Goal: Task Accomplishment & Management: Manage account settings

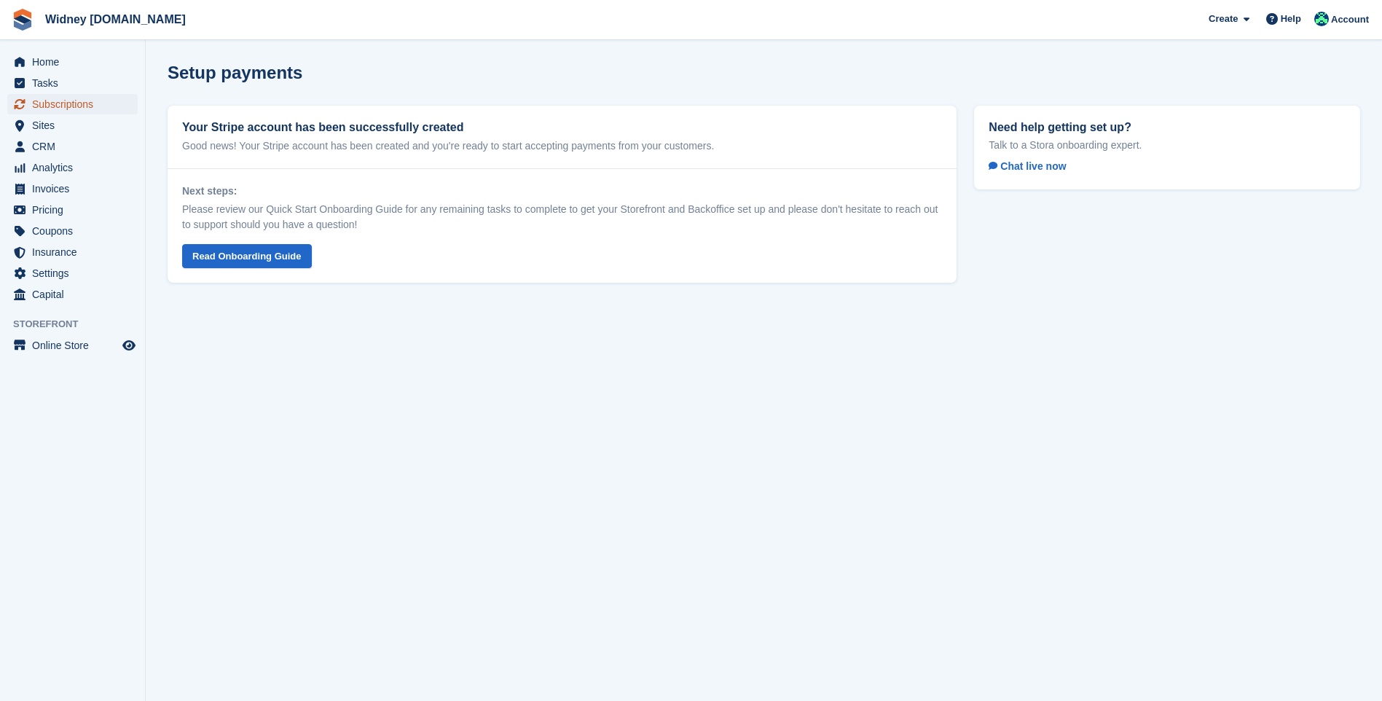
click at [30, 105] on link "Subscriptions" at bounding box center [72, 104] width 130 height 20
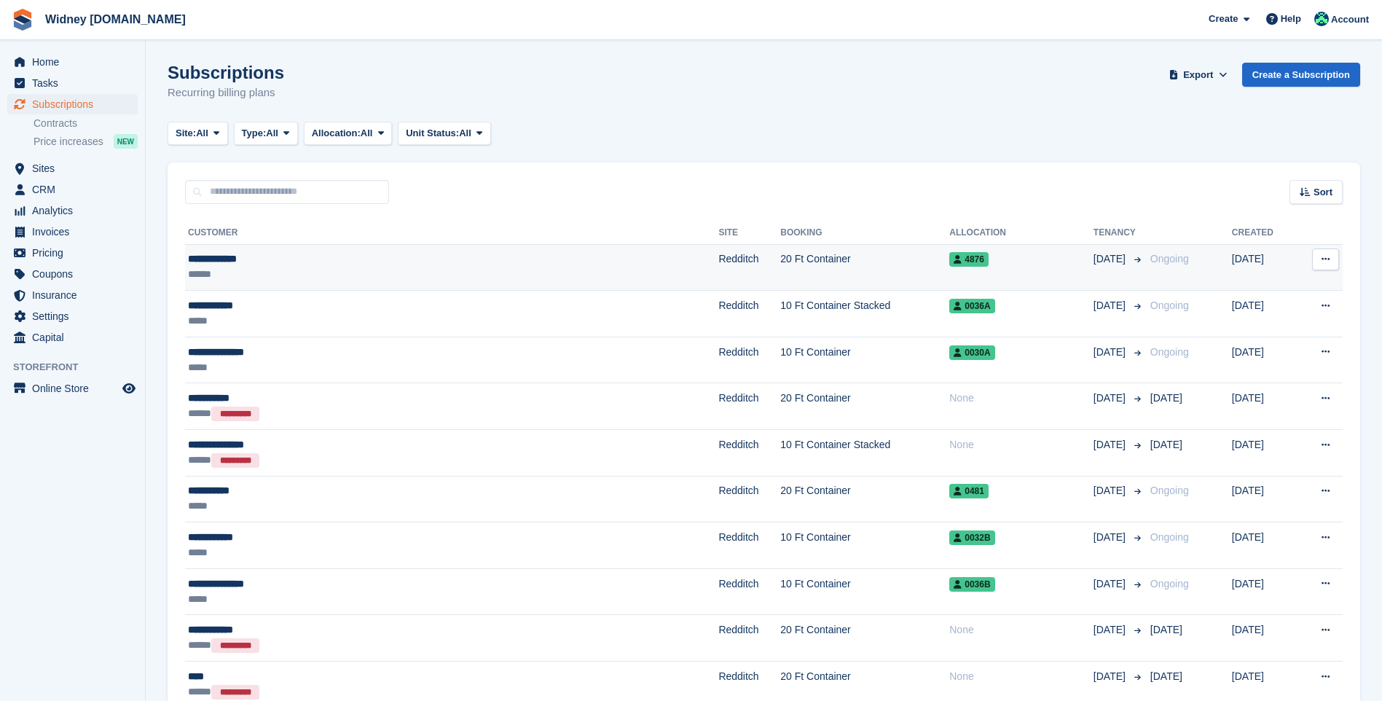
click at [229, 260] on div "**********" at bounding box center [360, 258] width 345 height 15
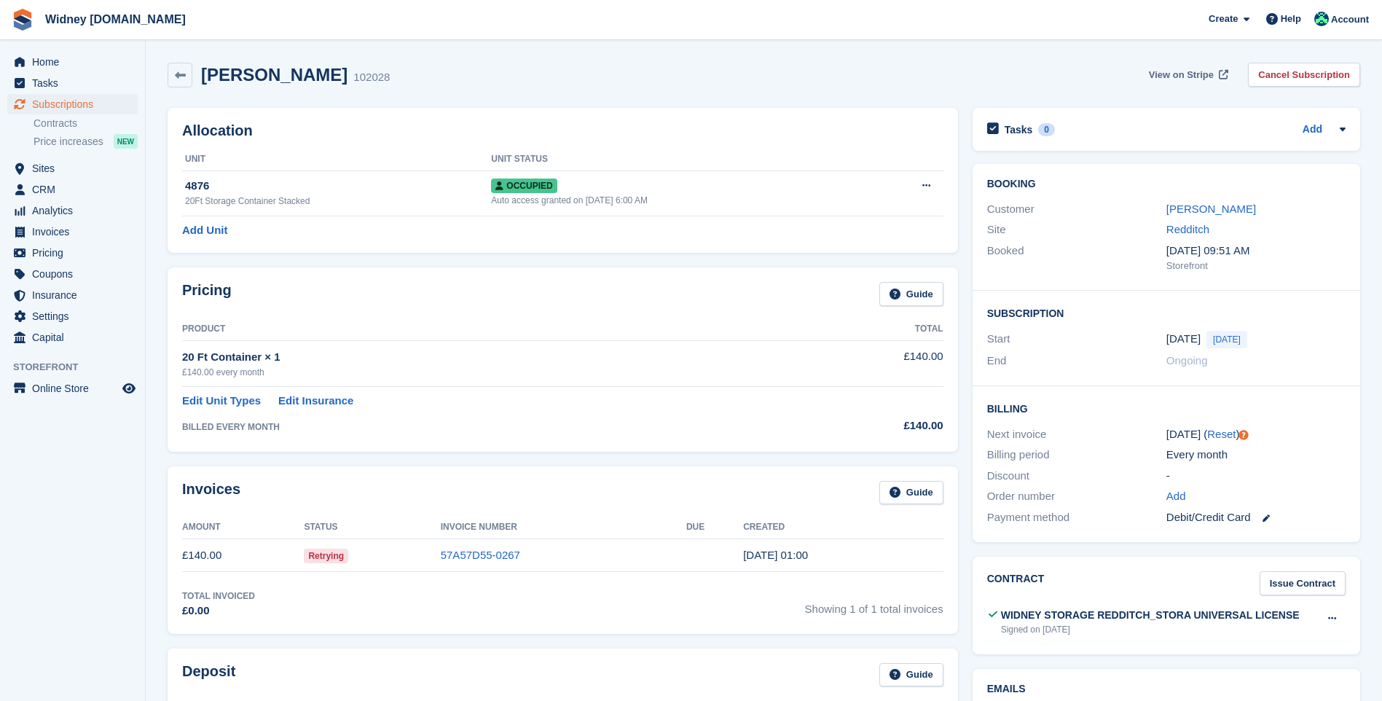
click at [1200, 79] on span "View on Stripe" at bounding box center [1181, 75] width 65 height 15
click at [928, 192] on button at bounding box center [926, 186] width 27 height 22
click at [672, 192] on div "Occupied" at bounding box center [680, 185] width 378 height 15
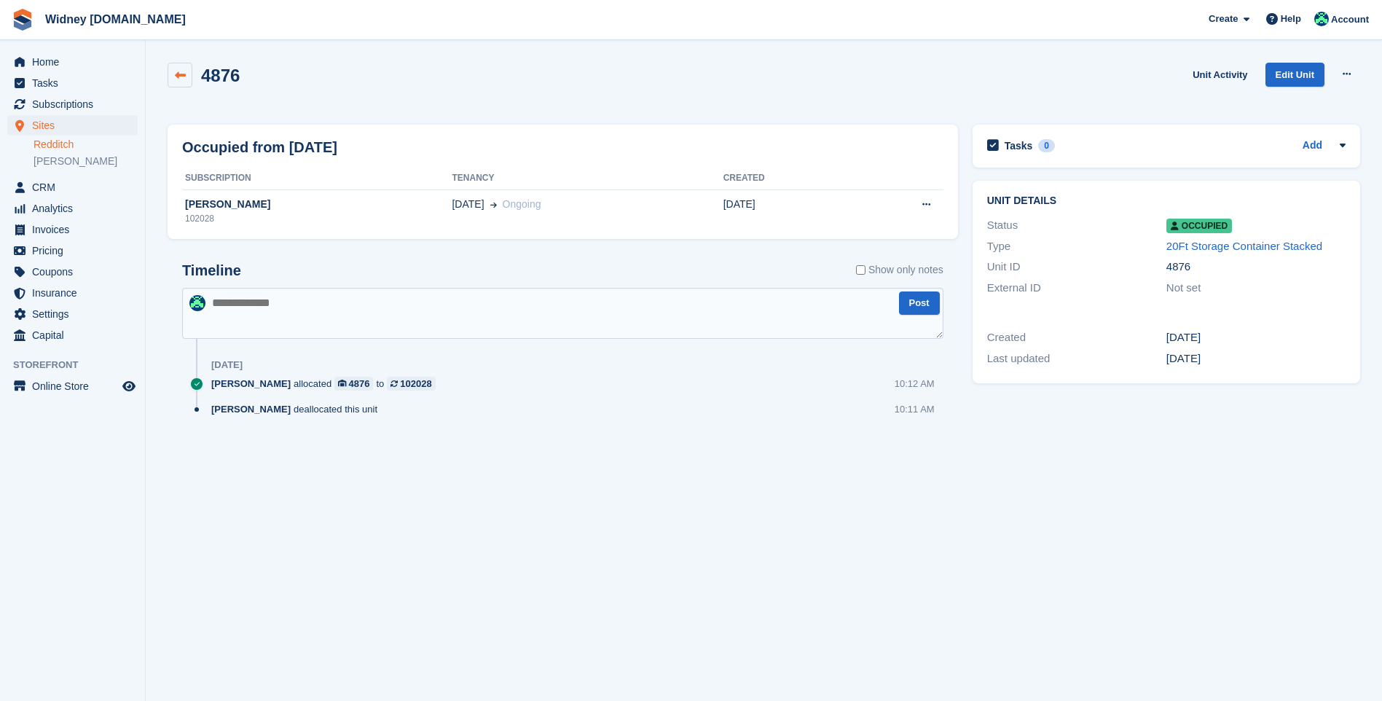
click at [176, 75] on icon at bounding box center [180, 75] width 11 height 11
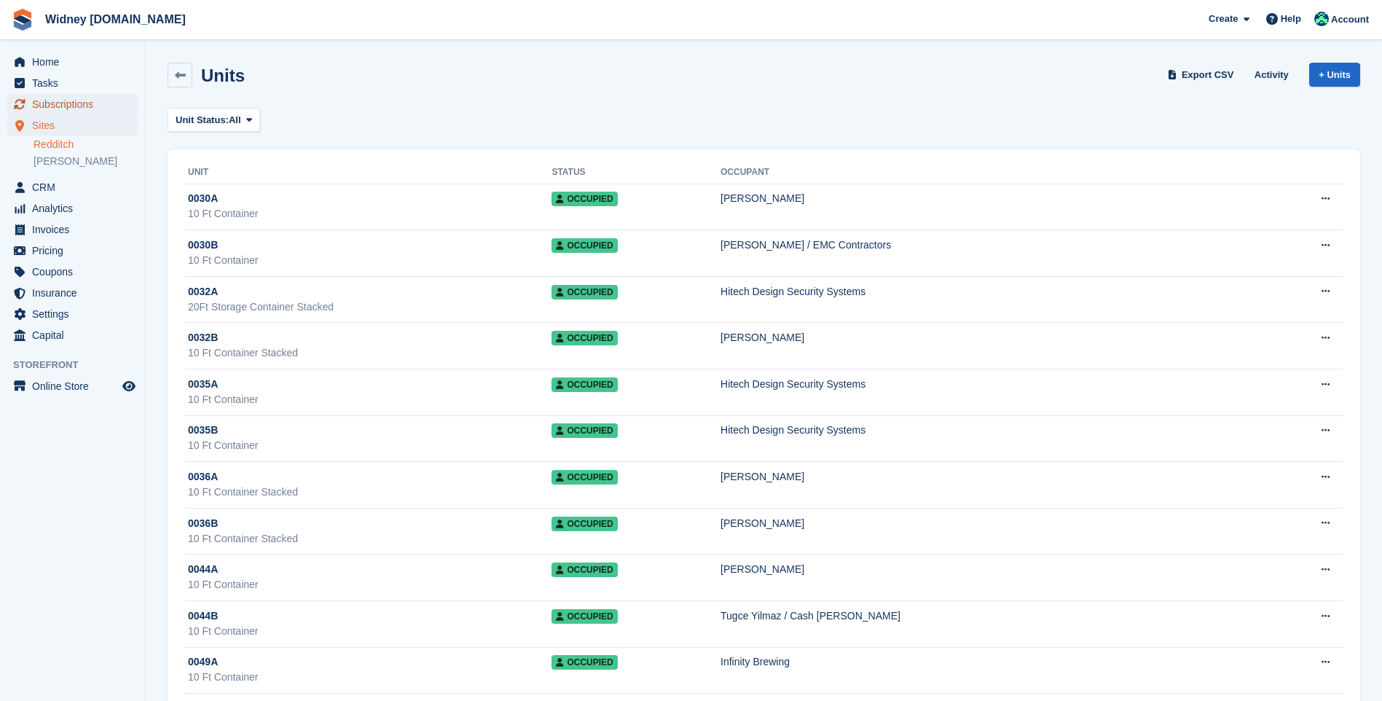
click at [63, 106] on span "Subscriptions" at bounding box center [75, 104] width 87 height 20
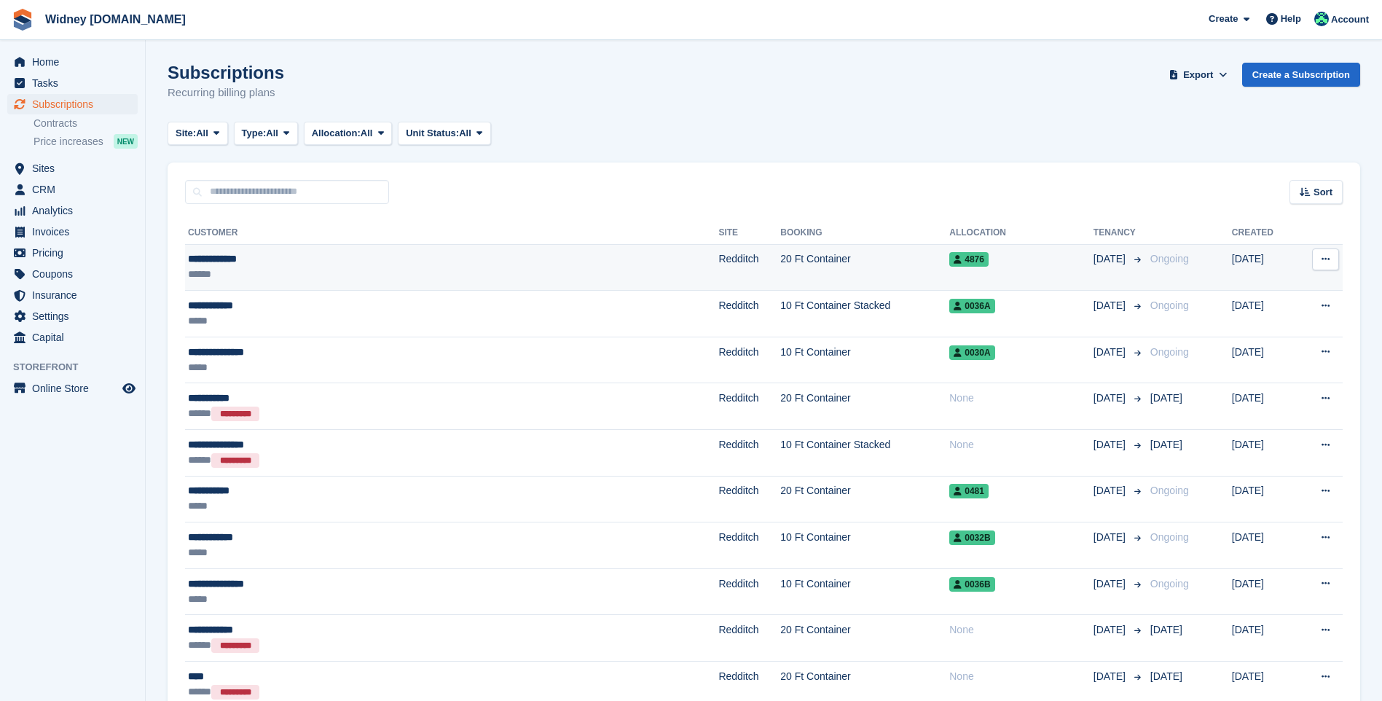
click at [225, 255] on div "**********" at bounding box center [360, 258] width 345 height 15
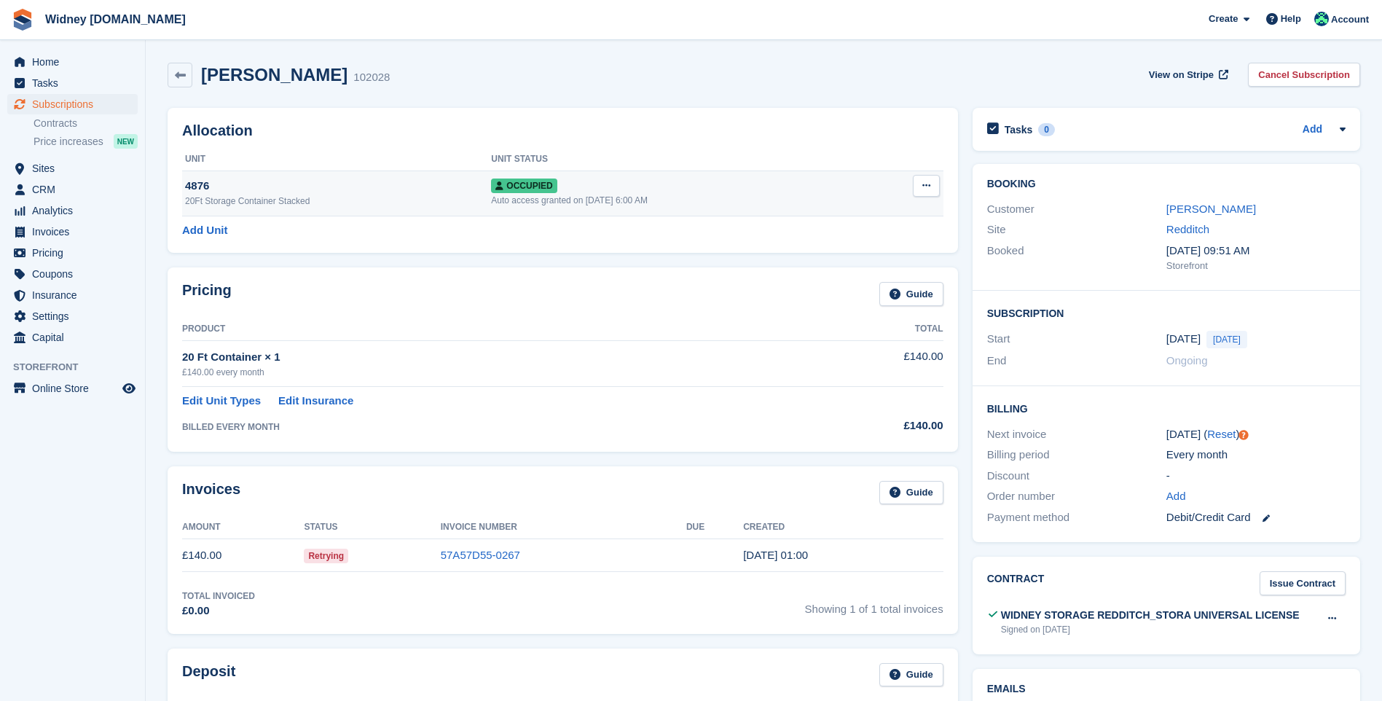
click at [931, 184] on button at bounding box center [926, 186] width 27 height 22
click at [727, 180] on div "Occupied" at bounding box center [680, 185] width 378 height 15
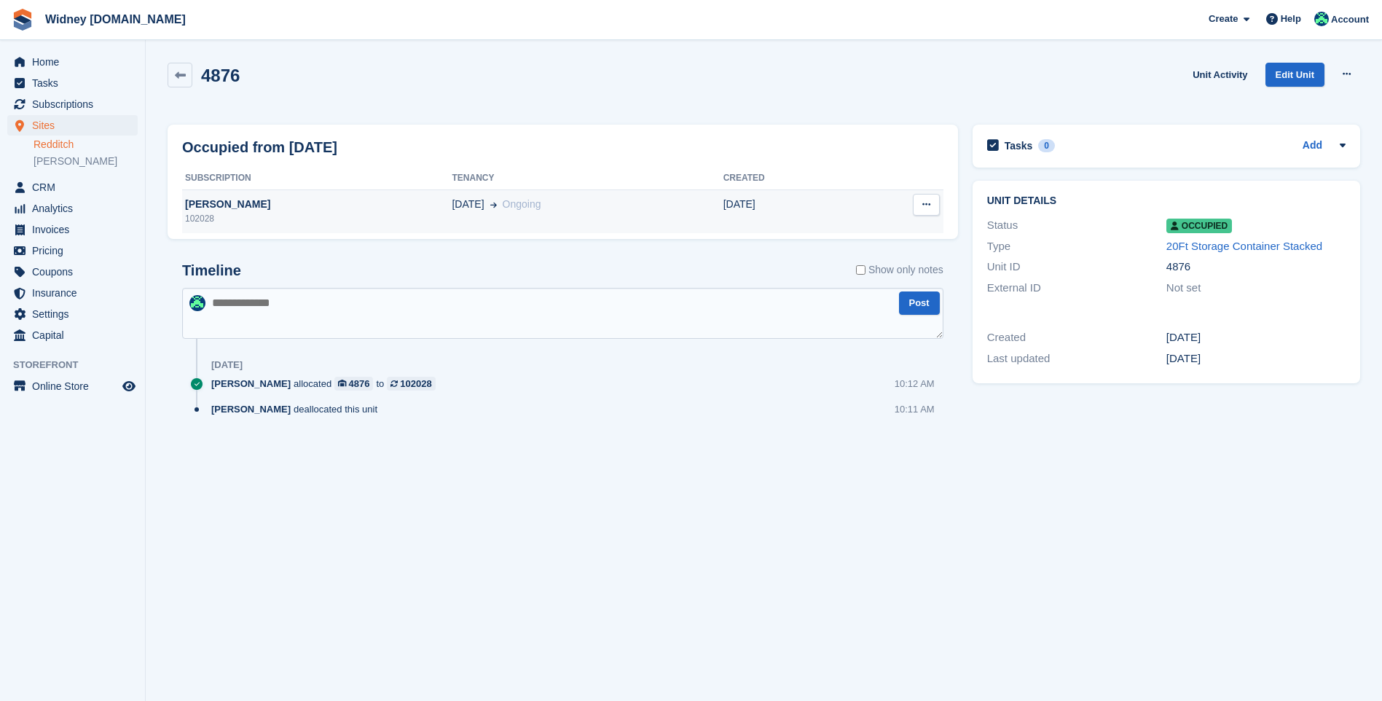
click at [229, 203] on div "[PERSON_NAME]" at bounding box center [317, 204] width 270 height 15
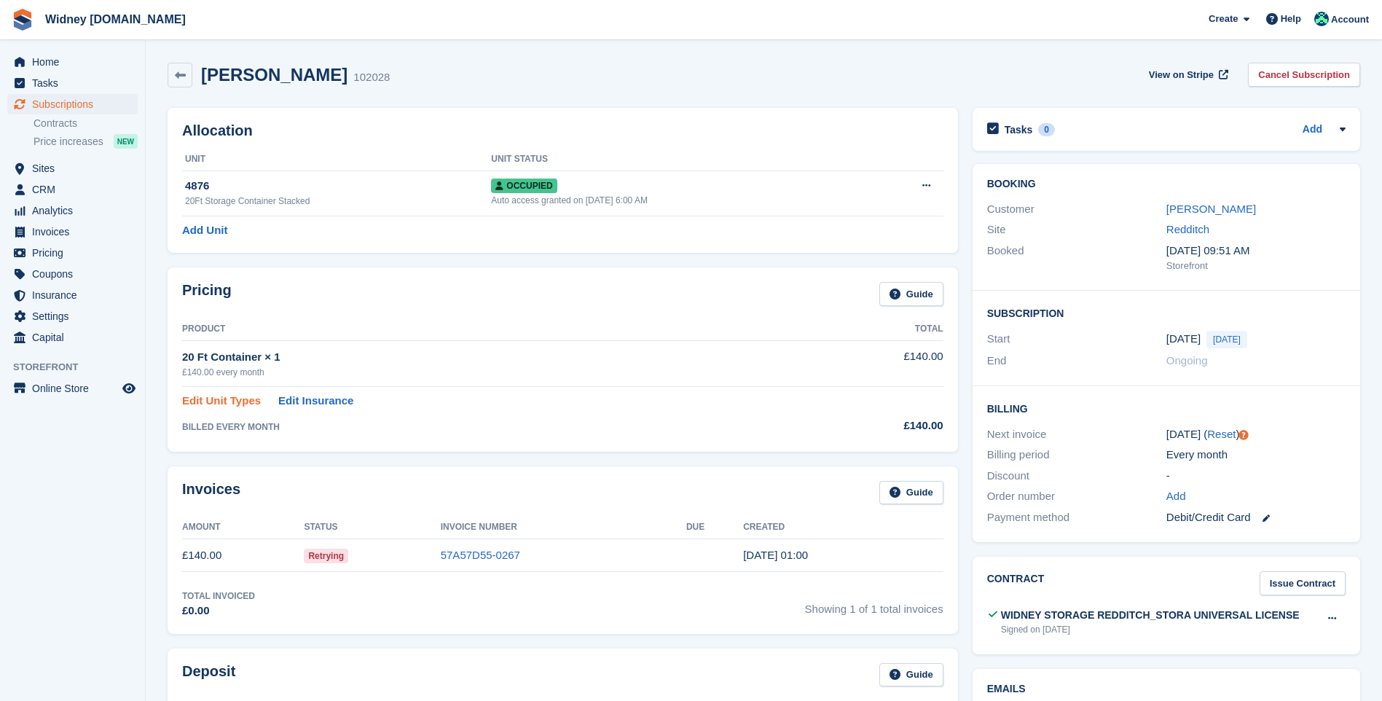
click at [203, 403] on link "Edit Unit Types" at bounding box center [221, 401] width 79 height 17
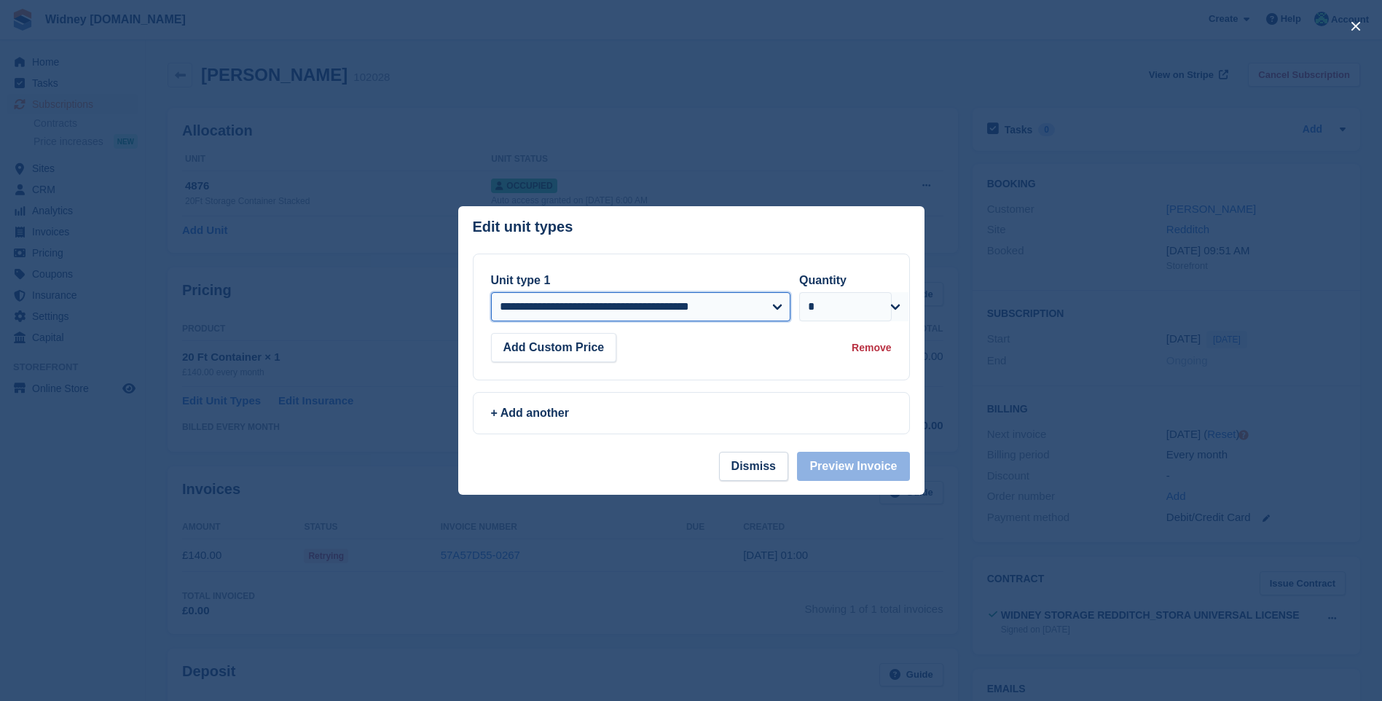
click at [773, 309] on select "**********" at bounding box center [641, 306] width 300 height 29
select select "*****"
click at [491, 292] on select "**********" at bounding box center [641, 306] width 300 height 29
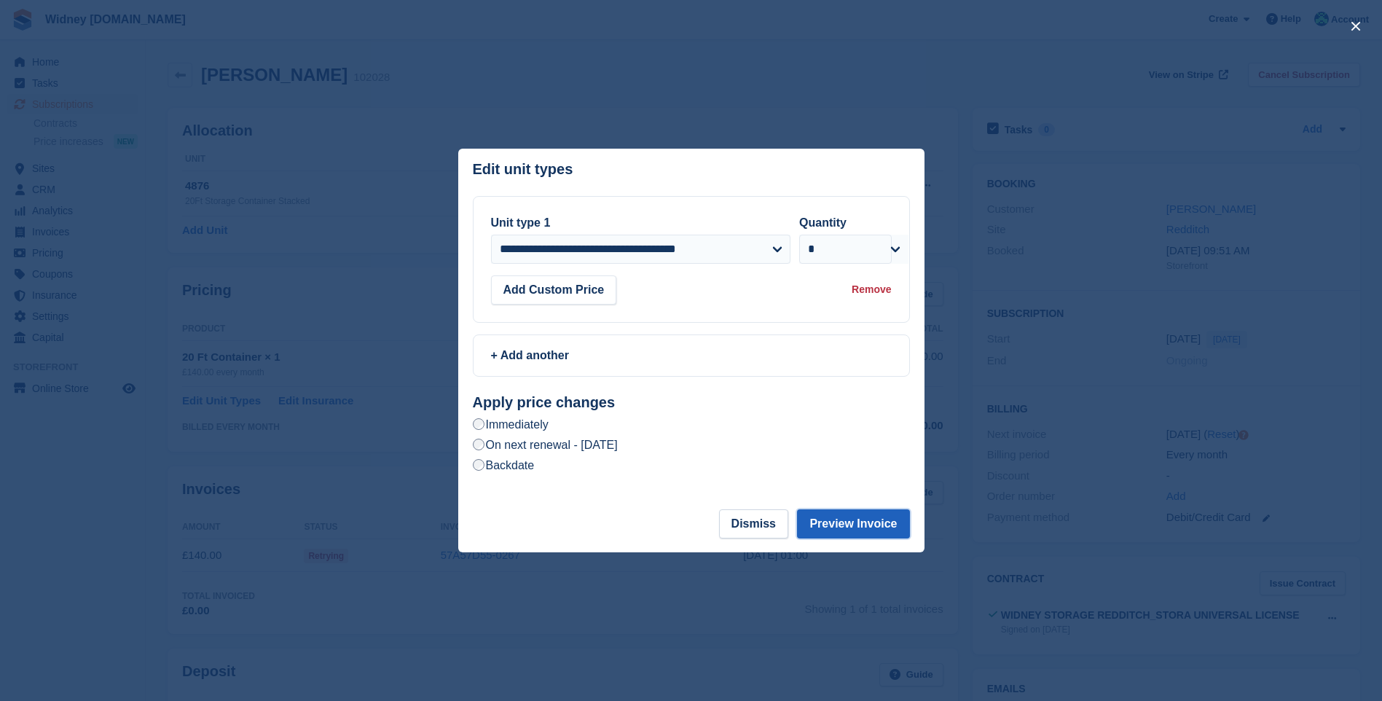
click at [832, 522] on button "Preview Invoice" at bounding box center [853, 523] width 112 height 29
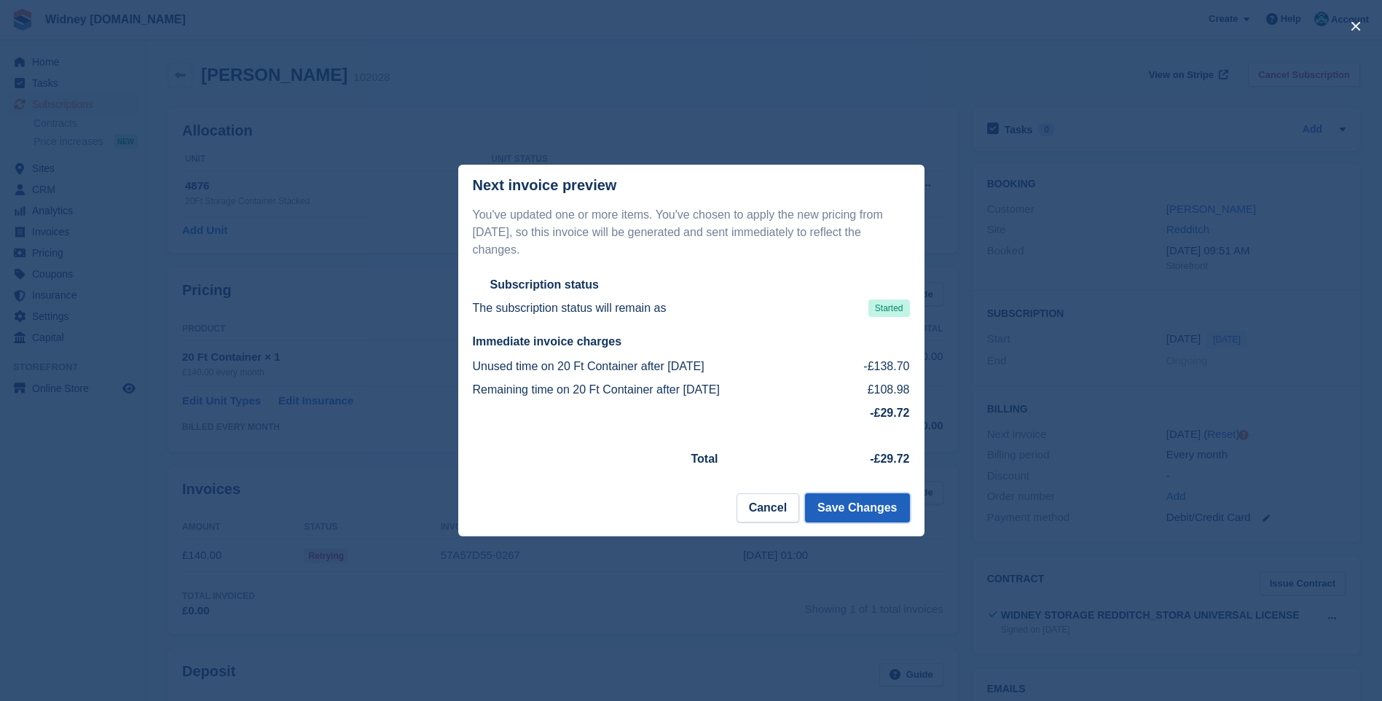
click at [864, 500] on button "Save Changes" at bounding box center [857, 507] width 104 height 29
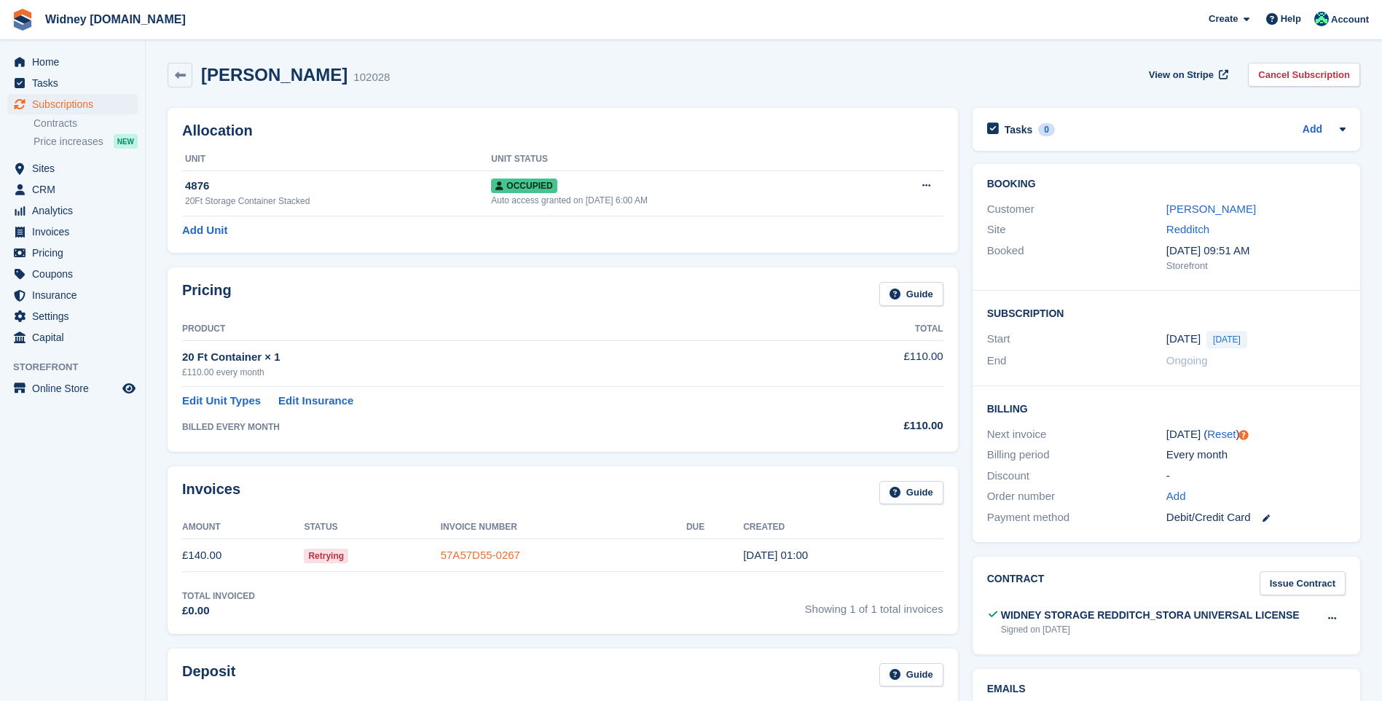
click at [495, 552] on link "57A57D55-0267" at bounding box center [480, 555] width 79 height 12
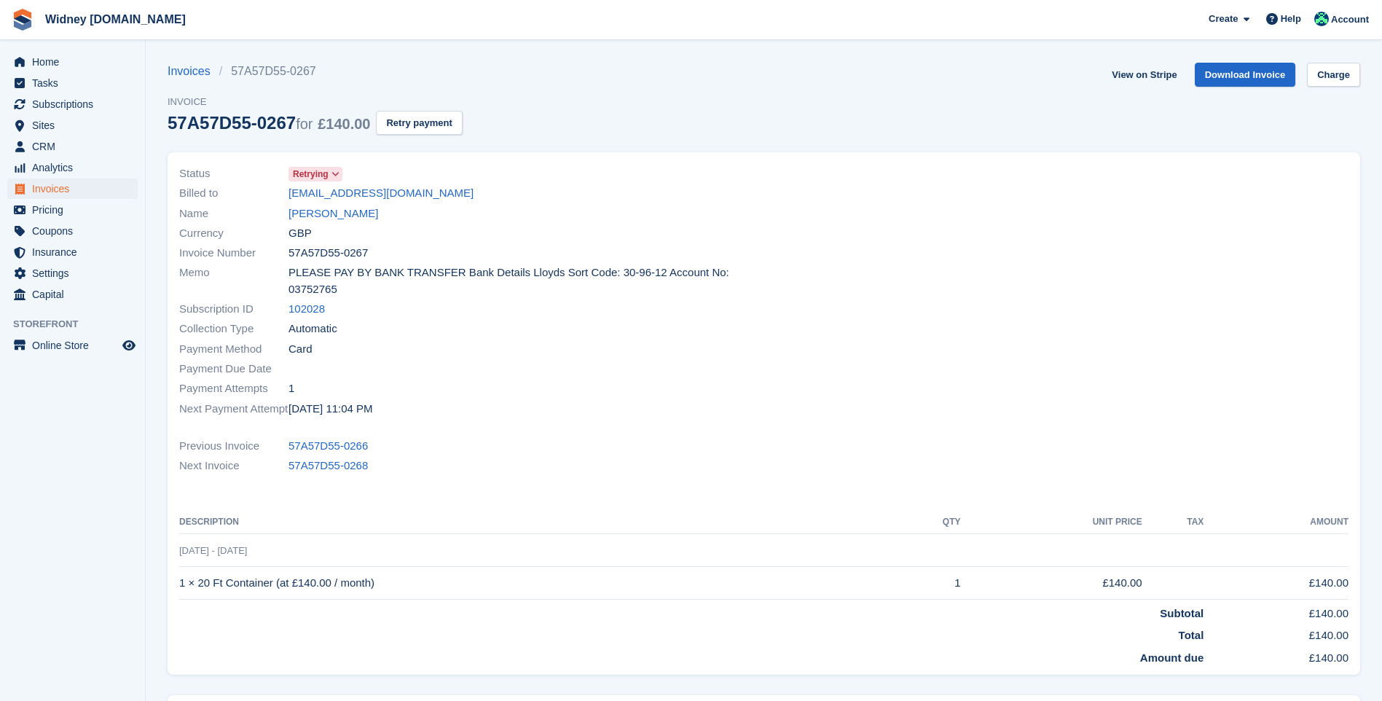
click at [337, 172] on icon at bounding box center [336, 174] width 8 height 9
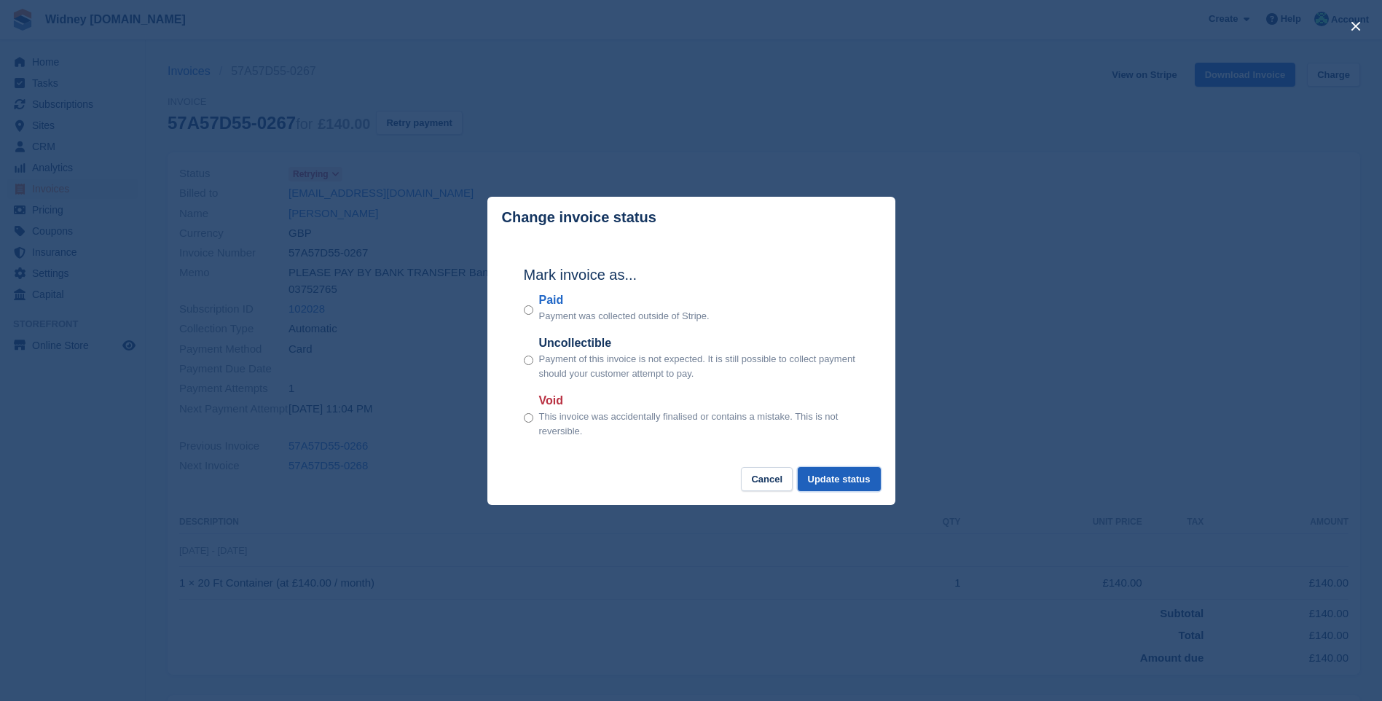
click at [834, 484] on button "Update status" at bounding box center [839, 479] width 83 height 24
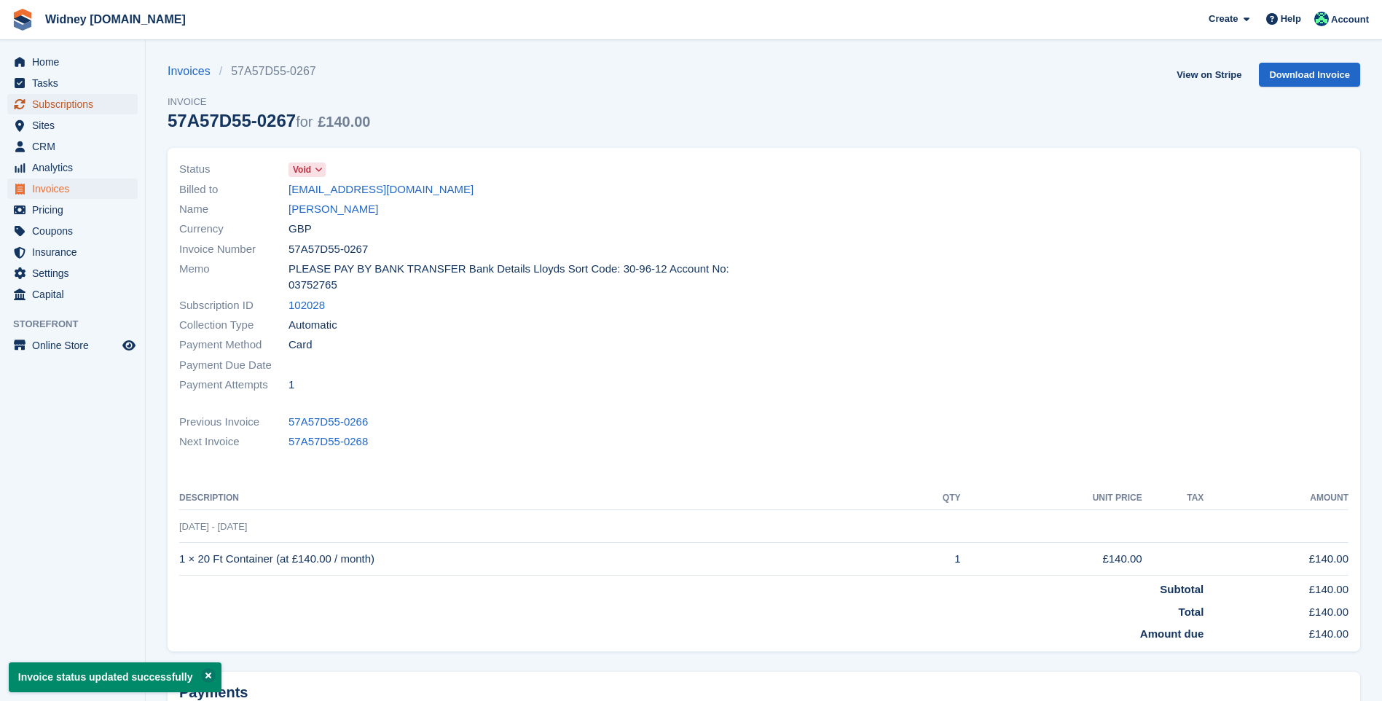
click at [54, 103] on span "Subscriptions" at bounding box center [75, 104] width 87 height 20
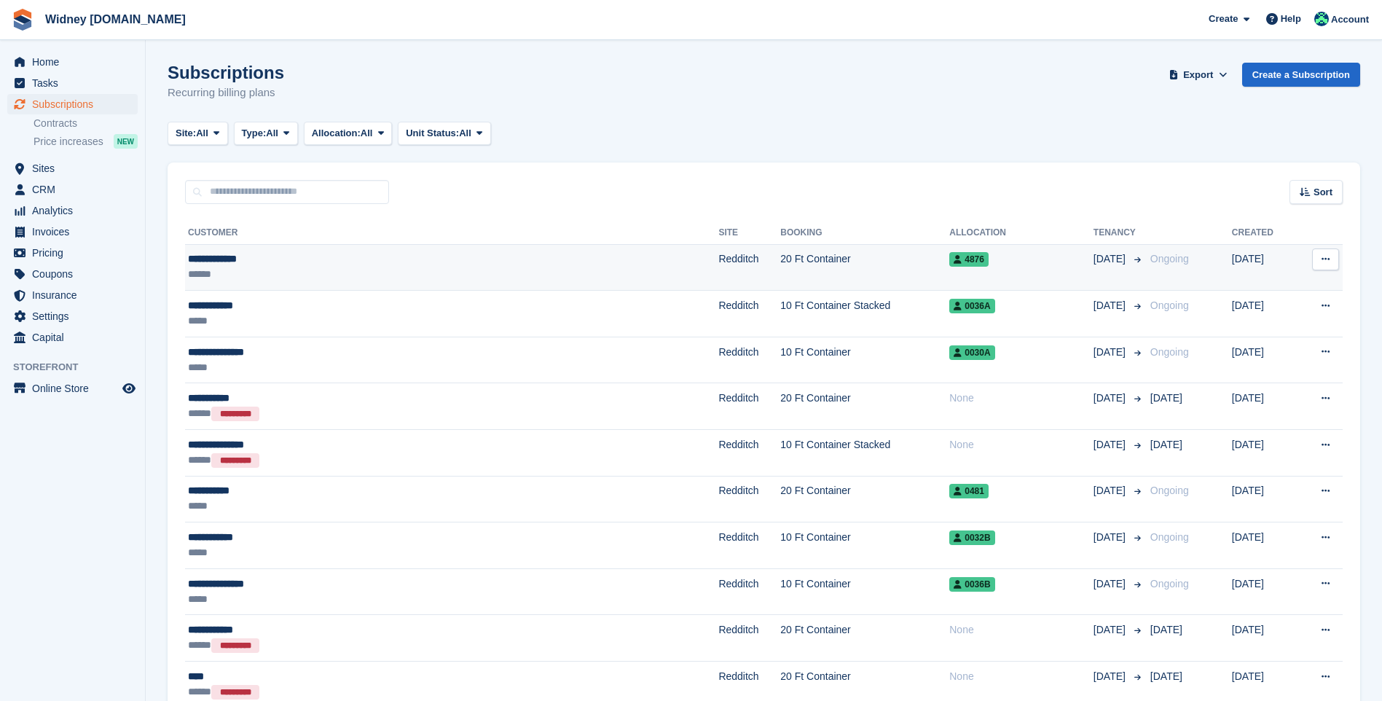
click at [230, 260] on div "**********" at bounding box center [360, 258] width 345 height 15
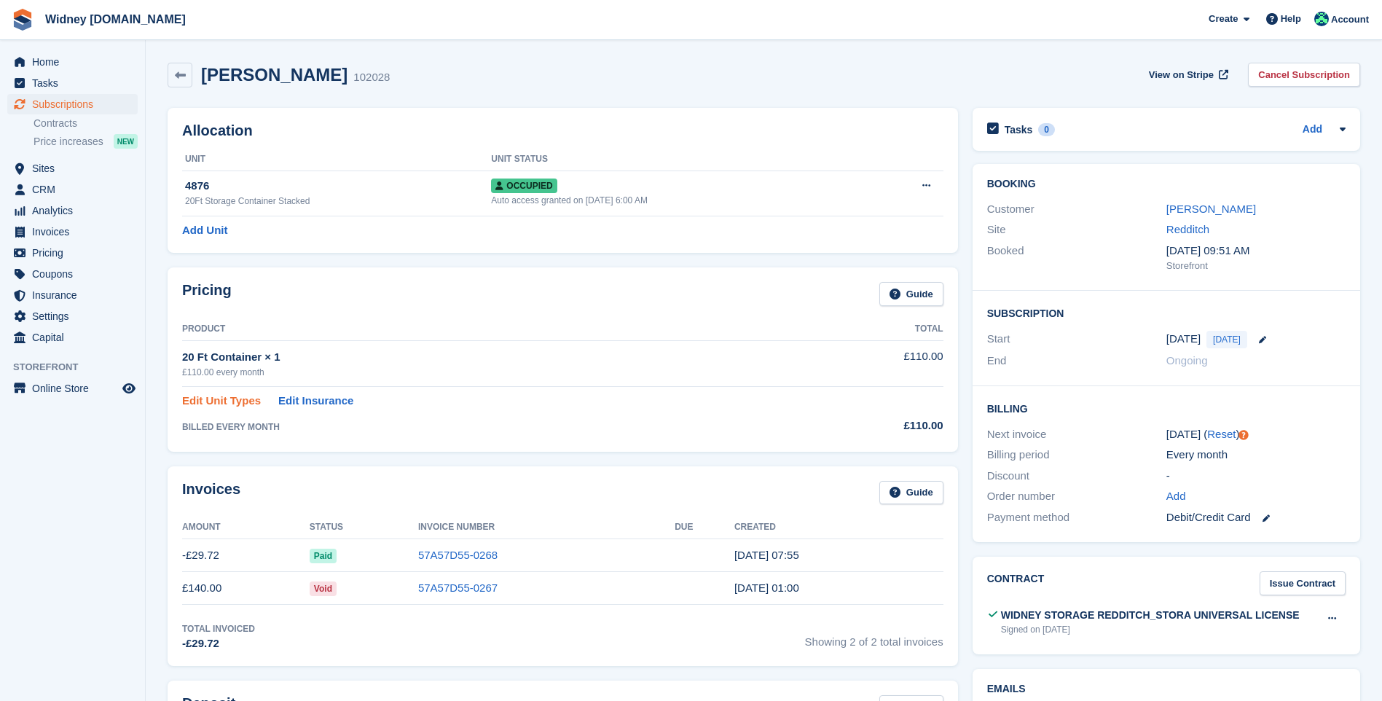
click at [235, 403] on link "Edit Unit Types" at bounding box center [221, 401] width 79 height 17
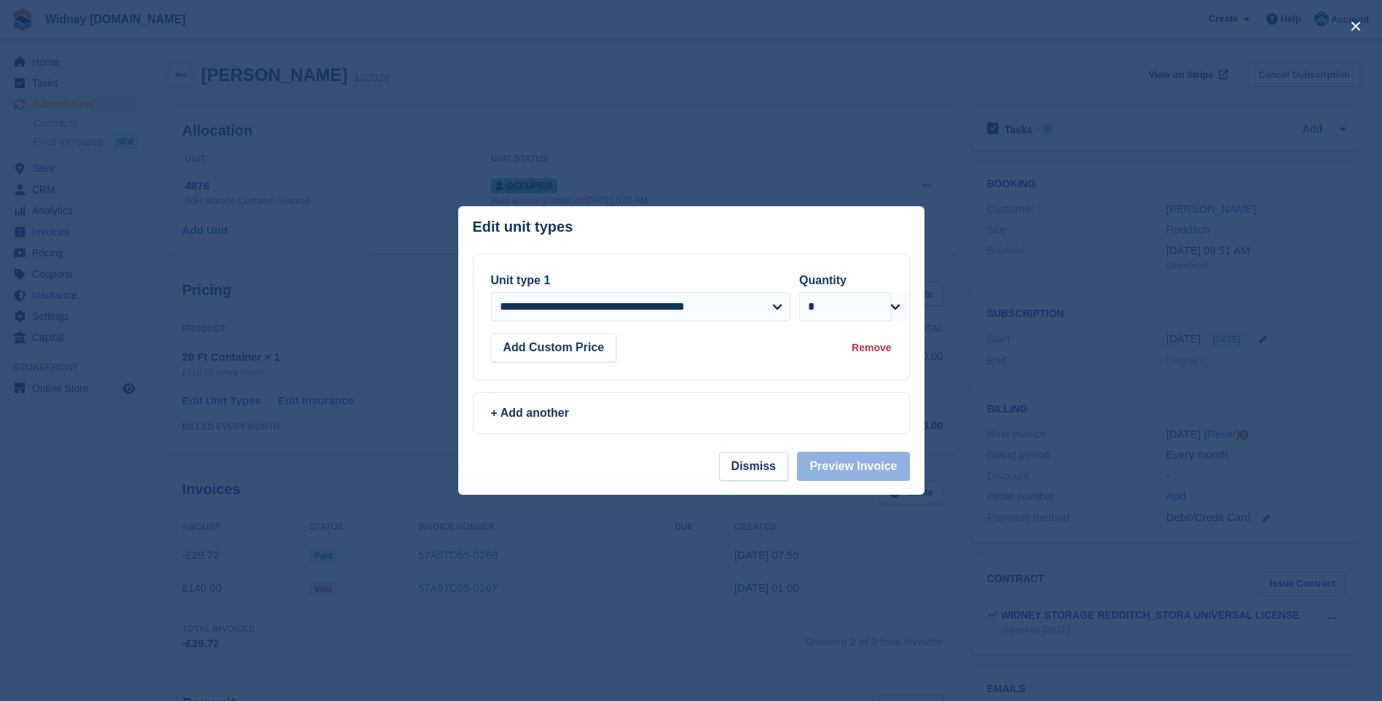
click at [792, 171] on div at bounding box center [691, 350] width 1382 height 701
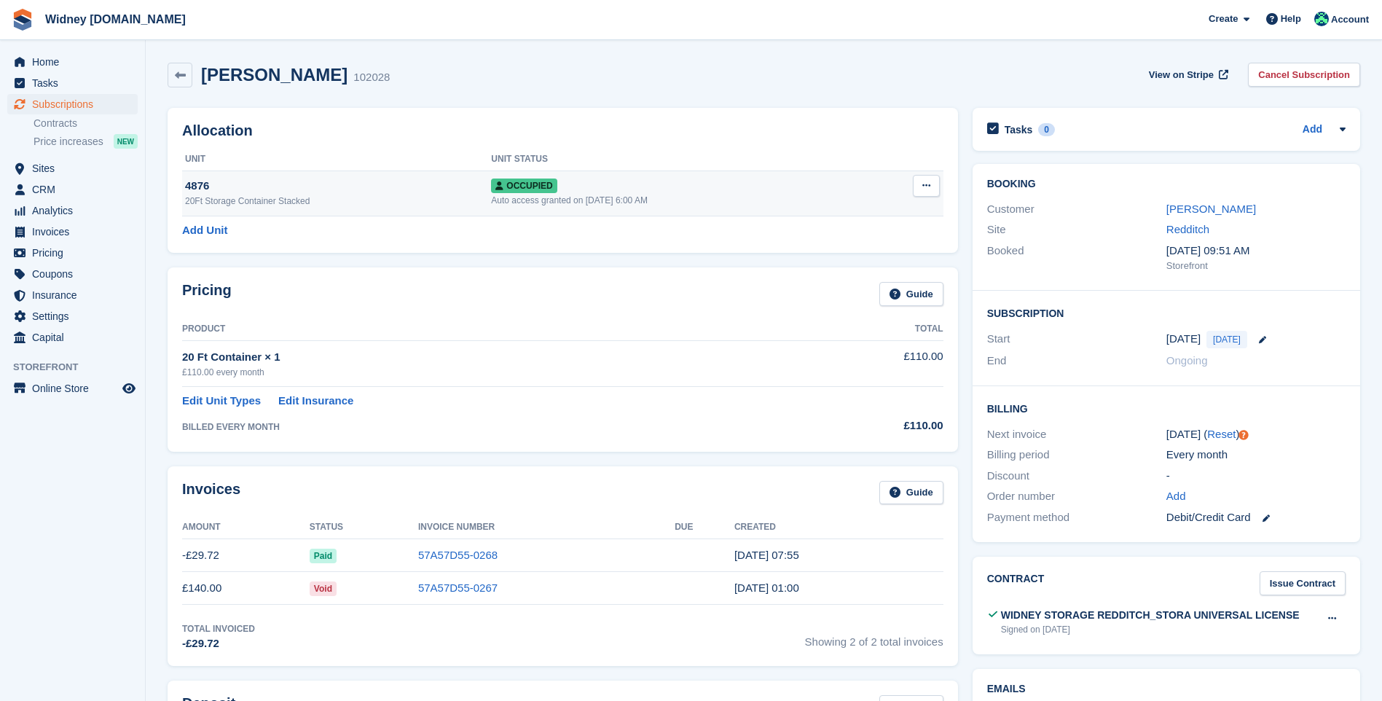
click at [930, 189] on icon at bounding box center [927, 185] width 8 height 9
click at [724, 189] on div "Occupied" at bounding box center [680, 185] width 378 height 15
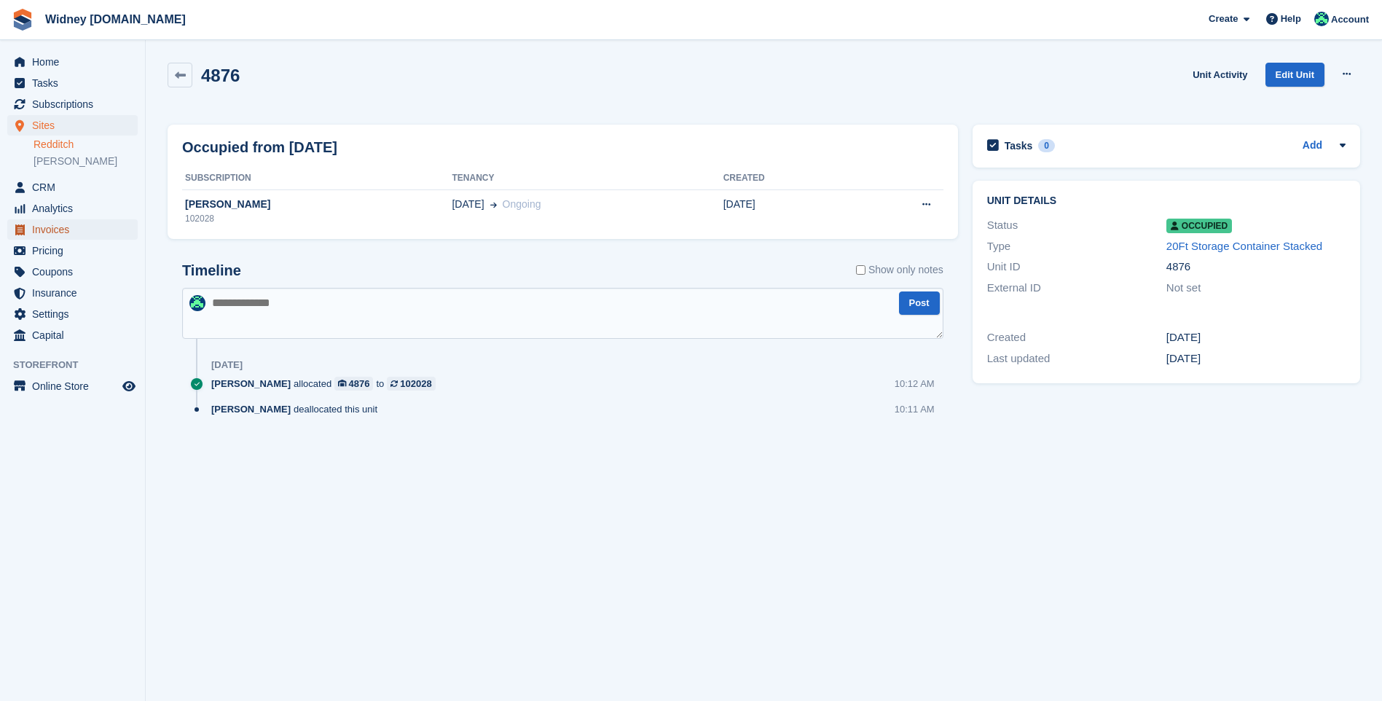
click at [63, 228] on span "Invoices" at bounding box center [75, 229] width 87 height 20
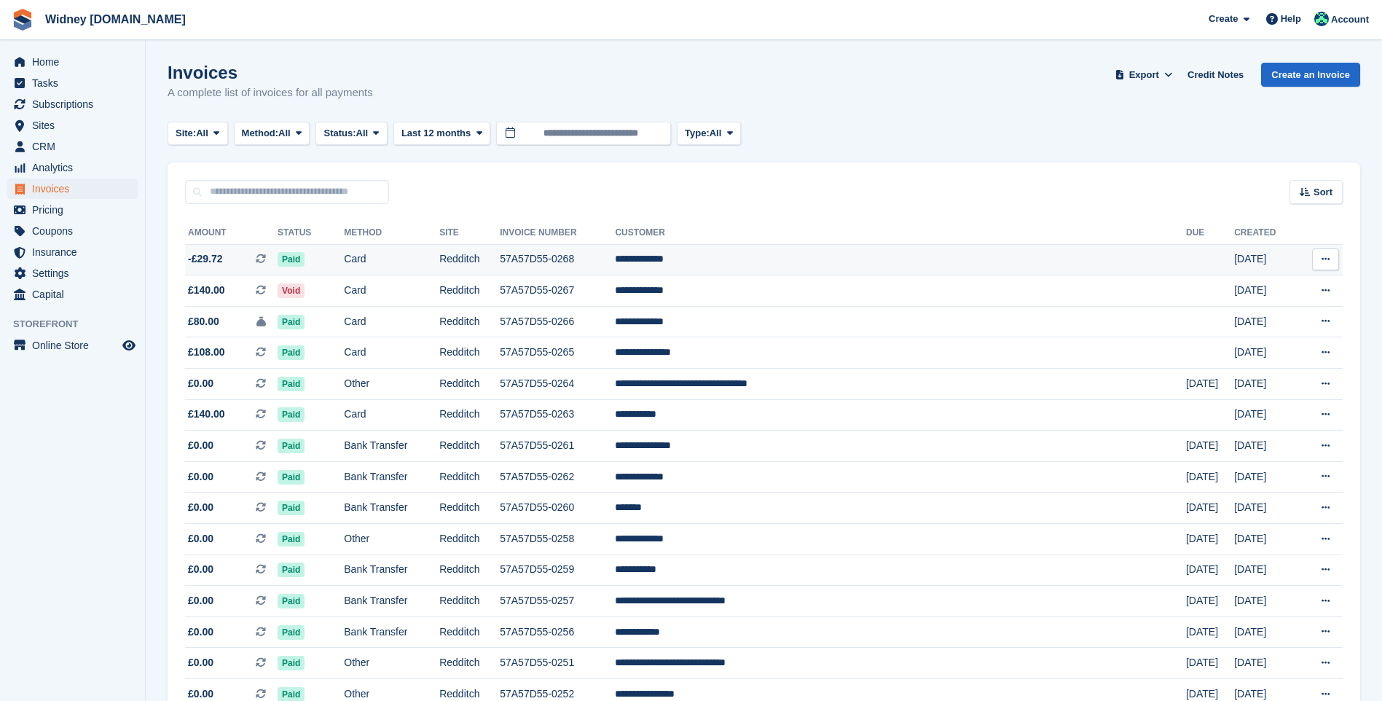
click at [206, 257] on span "-£29.72" at bounding box center [205, 258] width 34 height 15
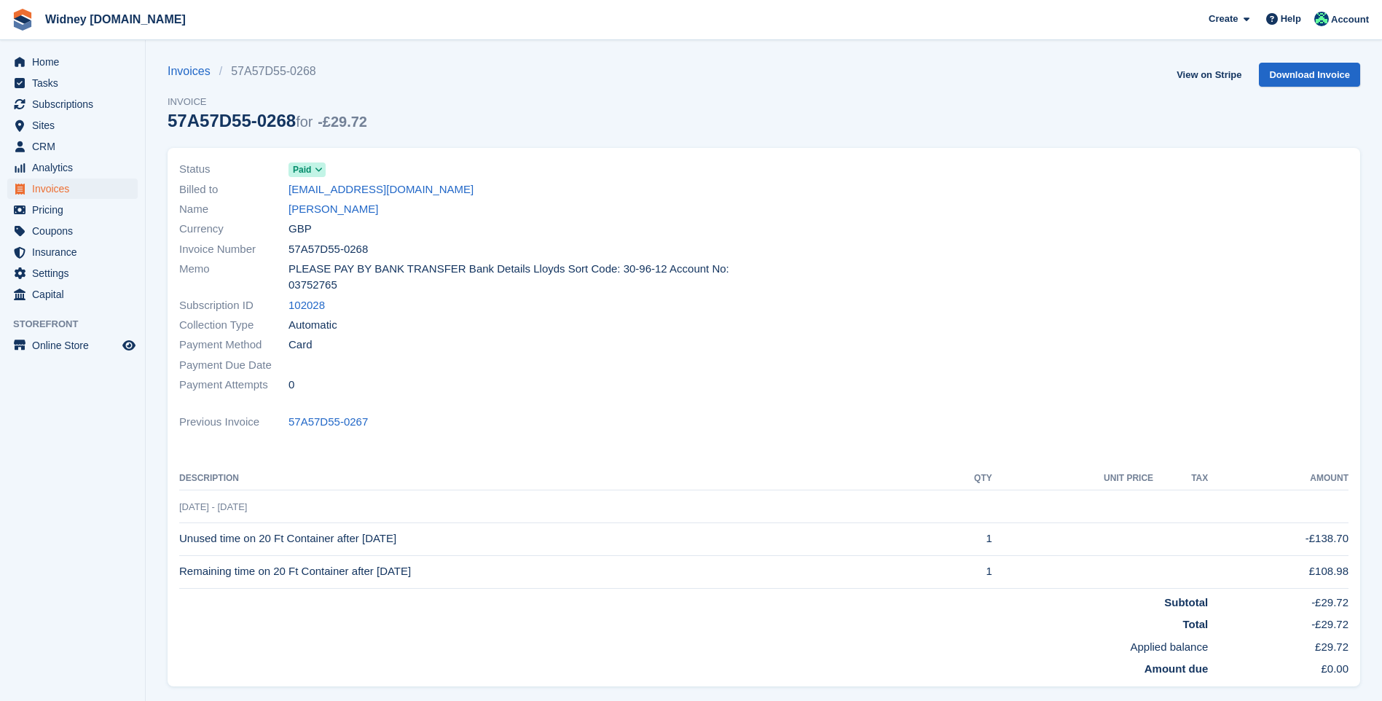
click at [318, 170] on icon at bounding box center [319, 169] width 8 height 9
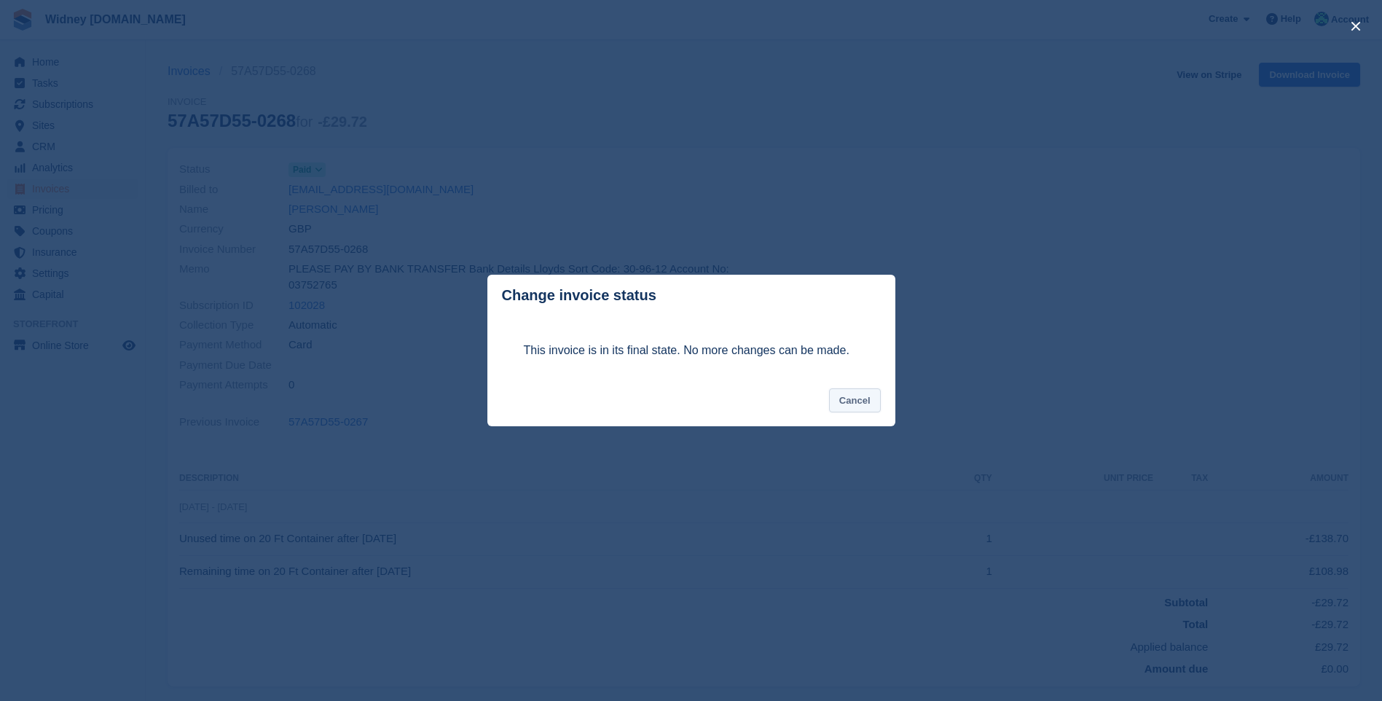
click at [844, 402] on button "Cancel" at bounding box center [855, 400] width 52 height 24
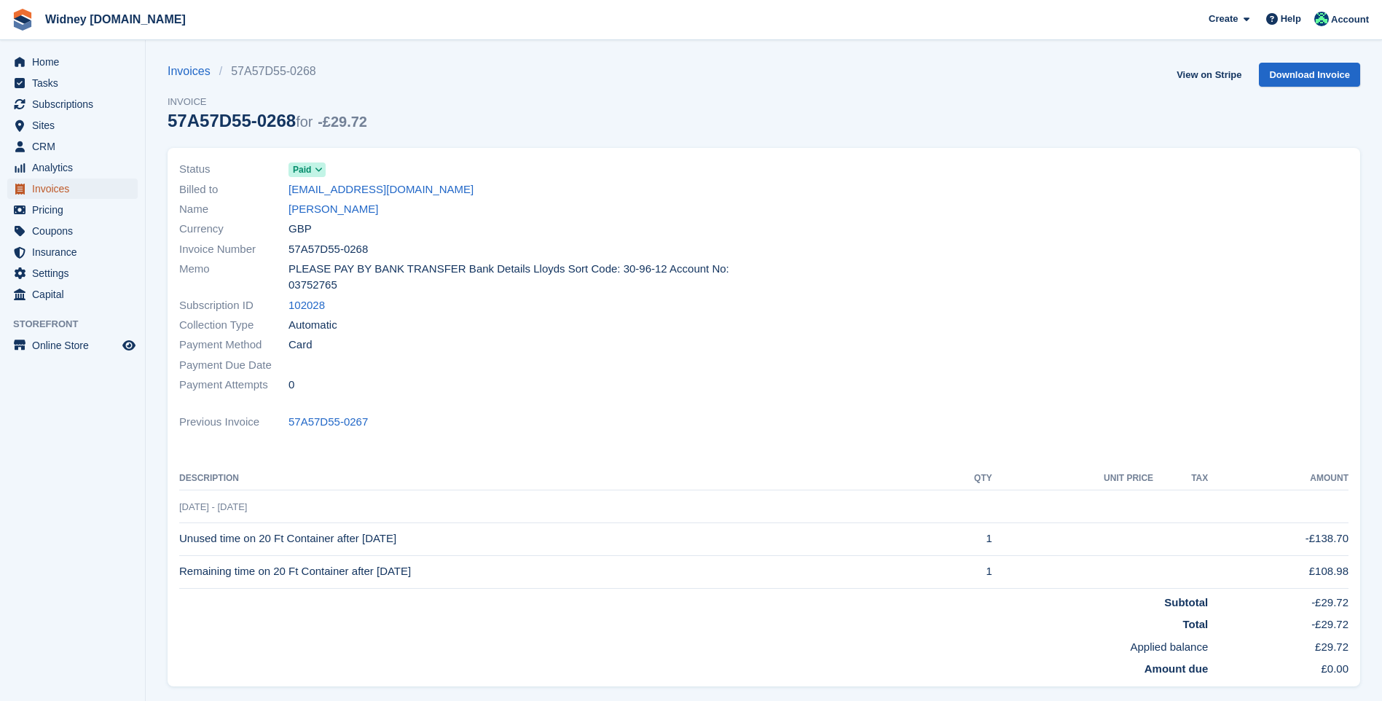
click at [50, 189] on span "Invoices" at bounding box center [75, 189] width 87 height 20
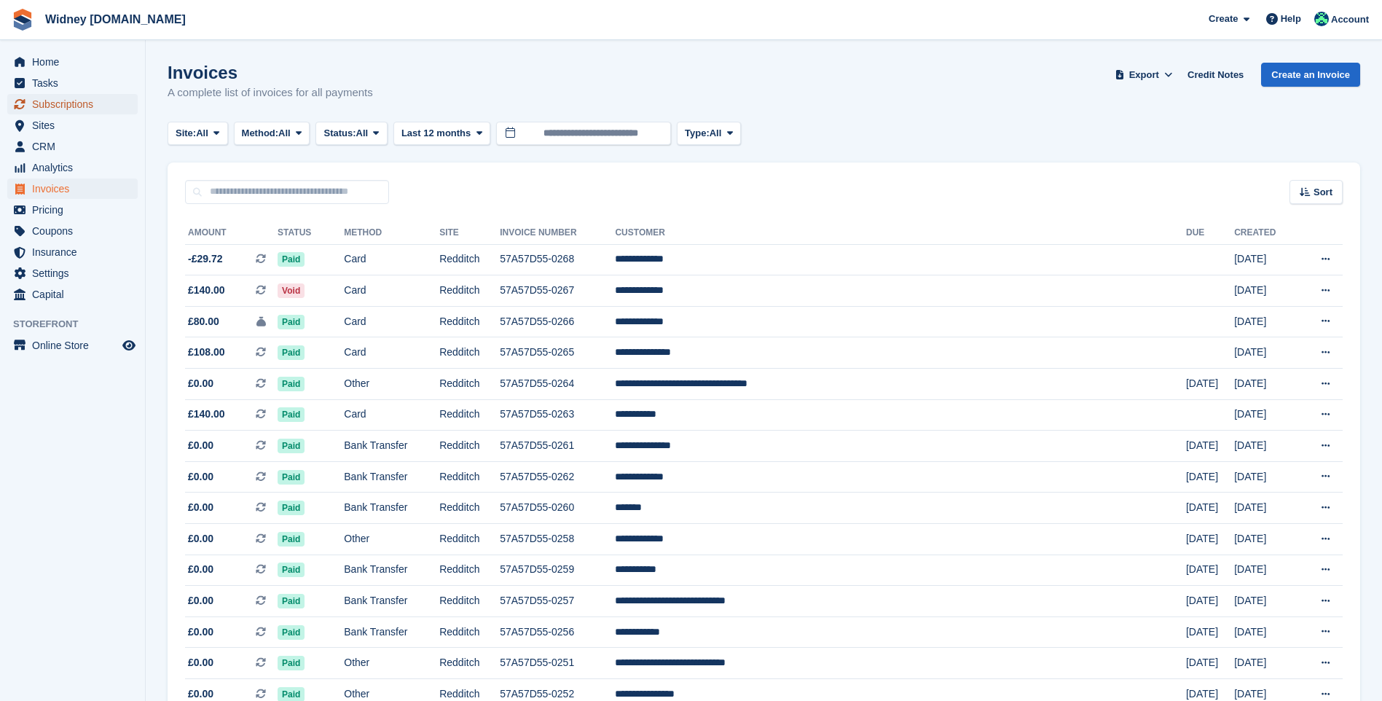
click at [39, 109] on span "Subscriptions" at bounding box center [75, 104] width 87 height 20
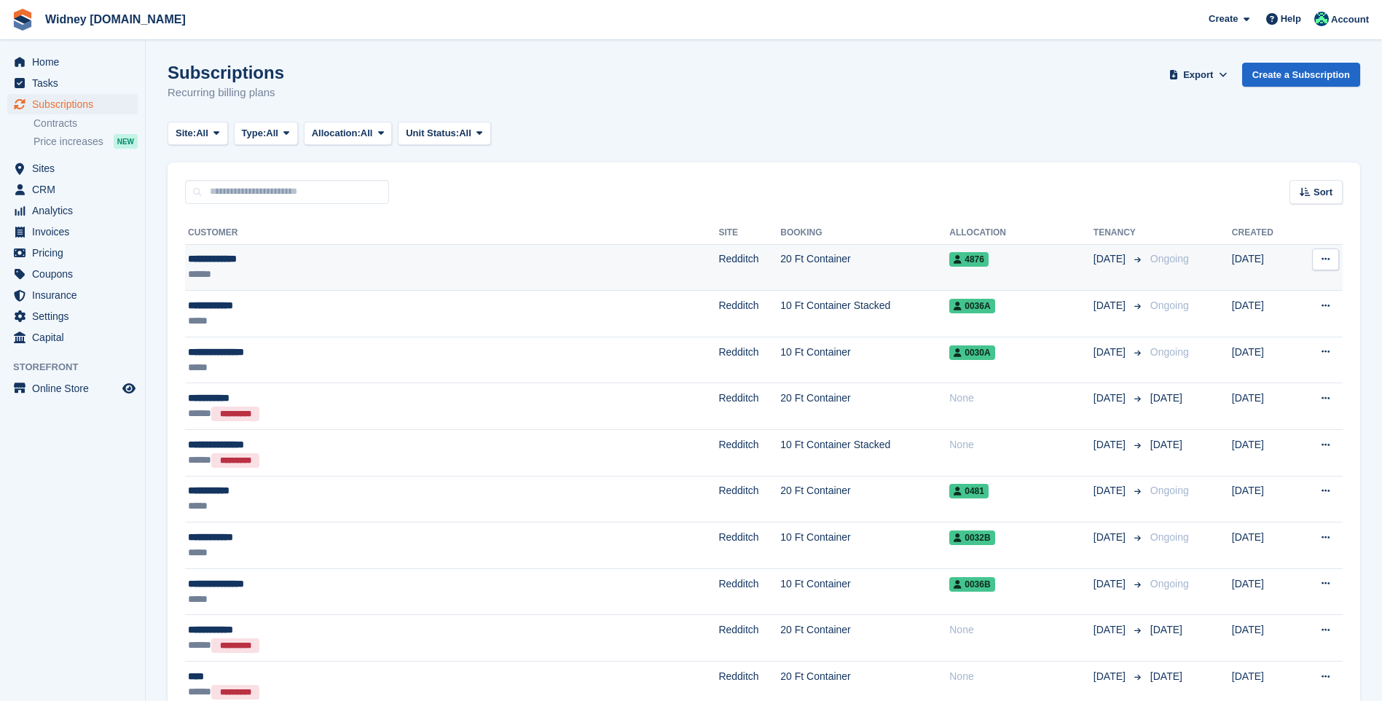
click at [192, 265] on div "**********" at bounding box center [360, 258] width 345 height 15
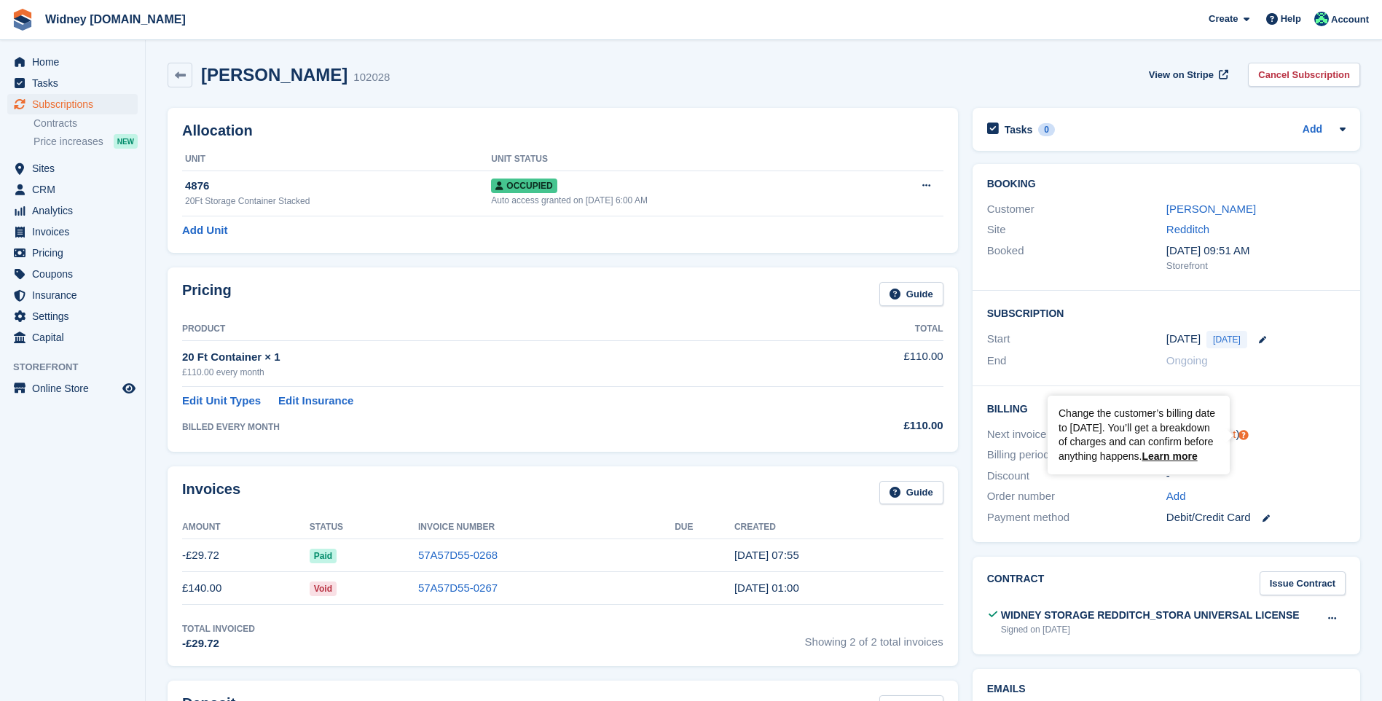
click at [1244, 436] on circle "Tooltip anchor" at bounding box center [1244, 435] width 9 height 9
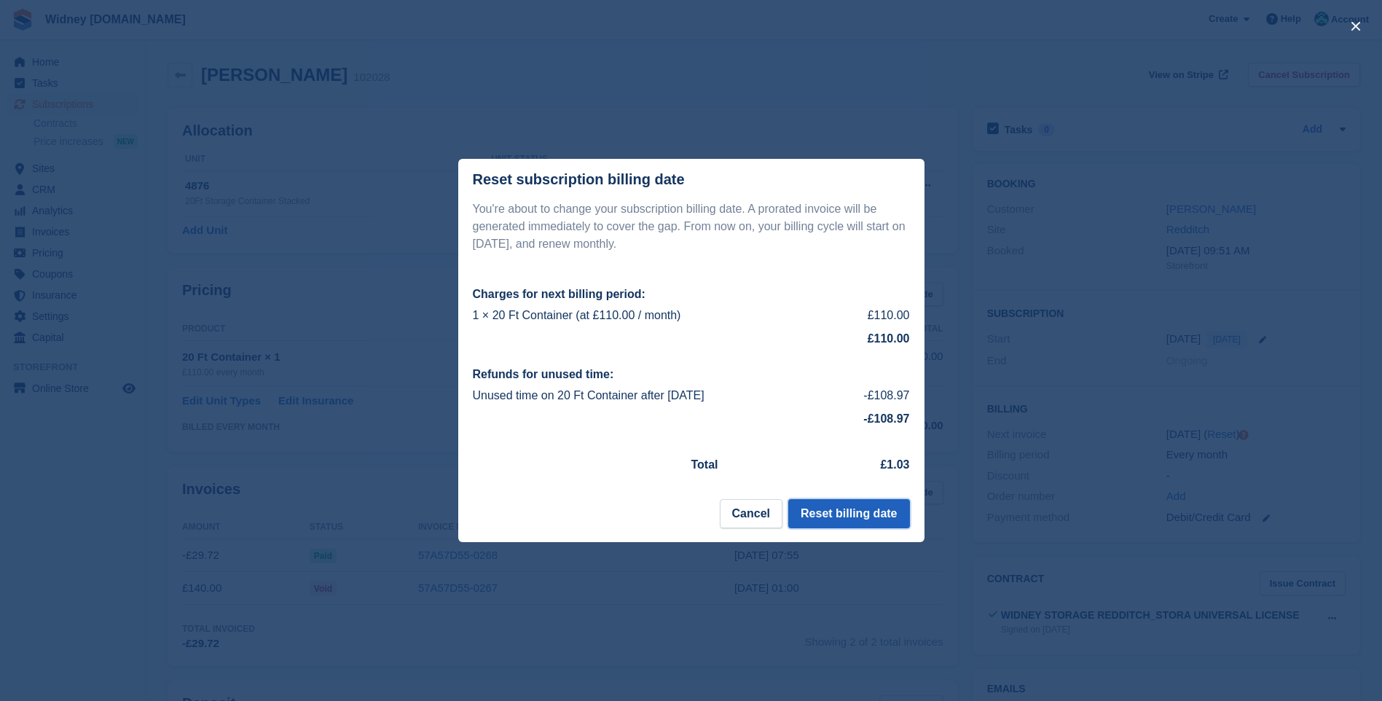
click at [859, 515] on button "Reset billing date" at bounding box center [849, 513] width 121 height 29
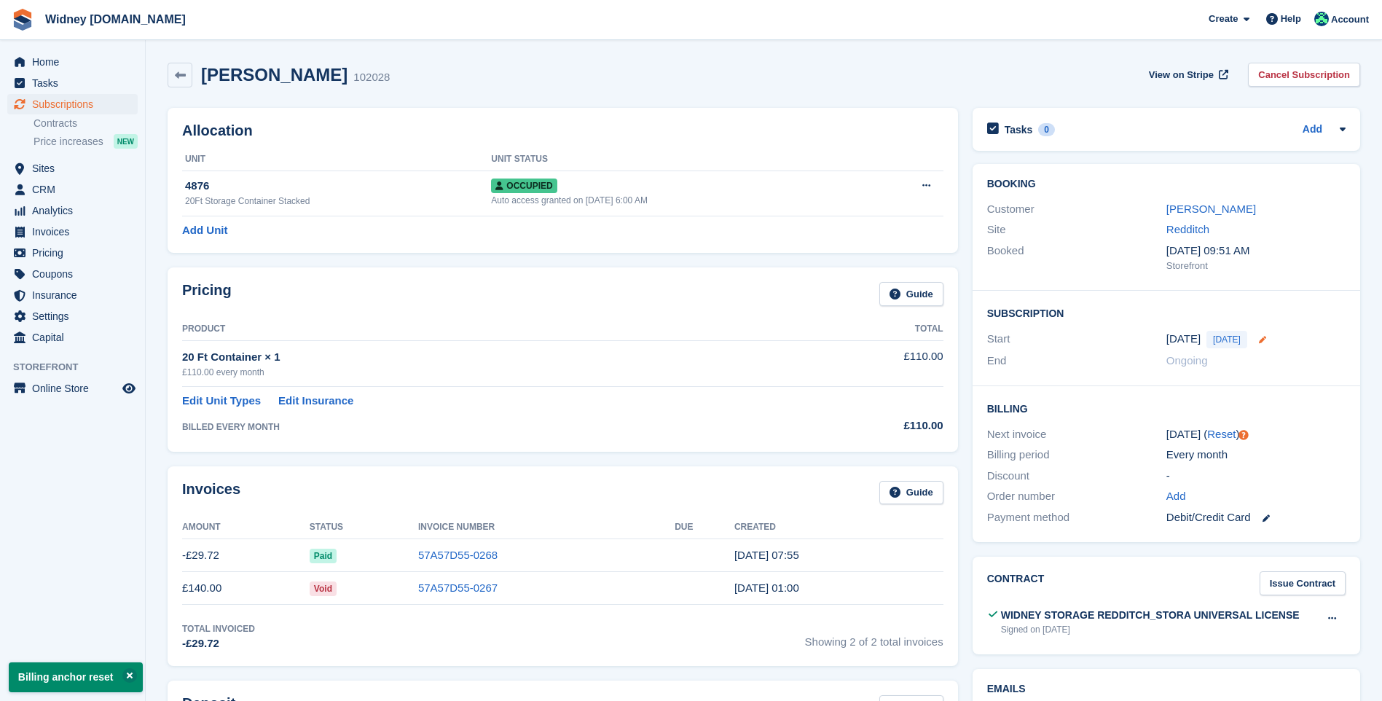
click at [1259, 340] on icon at bounding box center [1262, 339] width 7 height 7
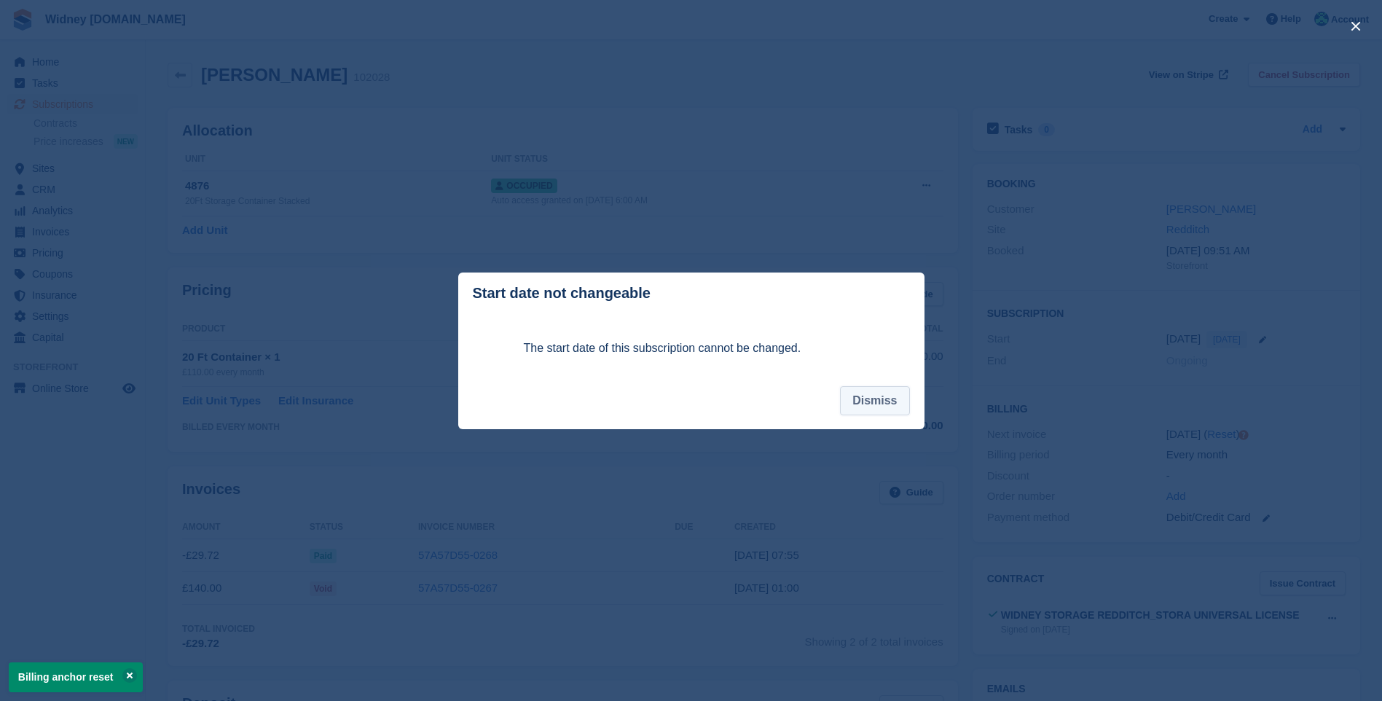
click at [887, 407] on button "Dismiss" at bounding box center [874, 400] width 69 height 29
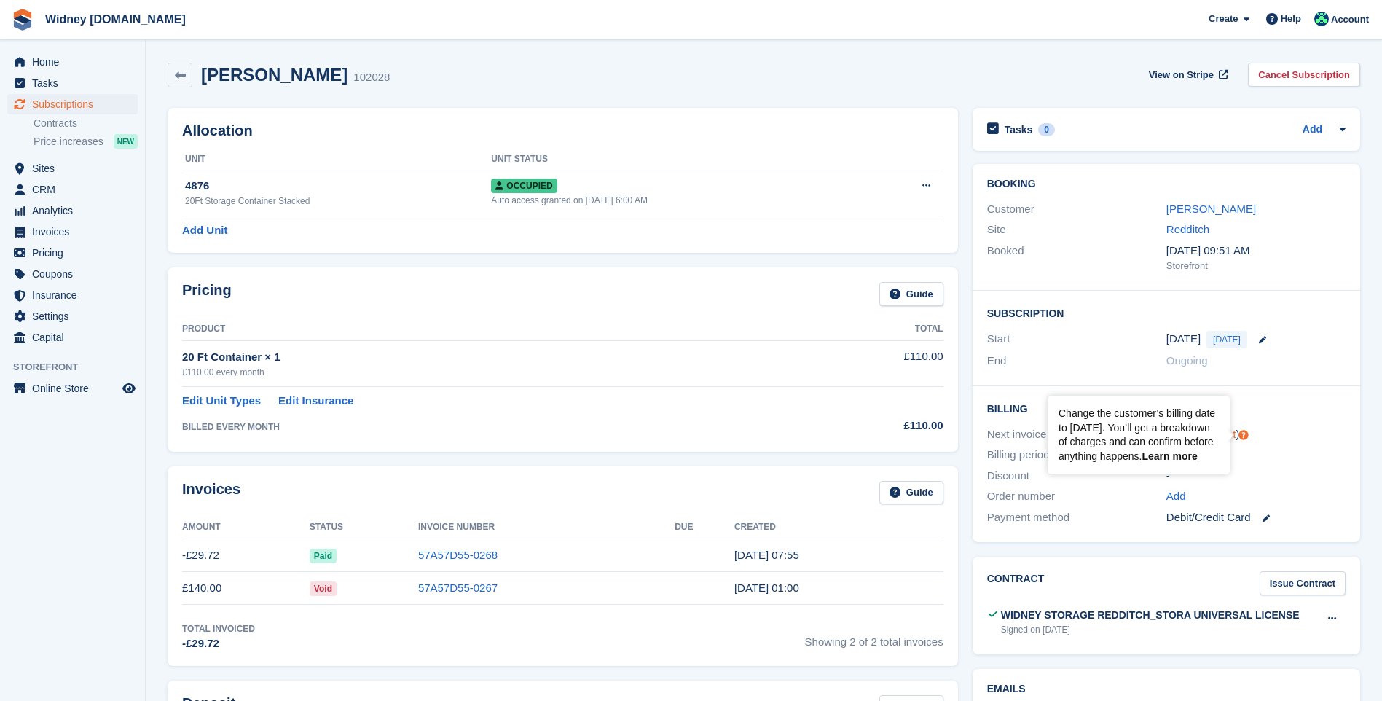
click at [1242, 433] on icon "Tooltip anchor" at bounding box center [1243, 434] width 9 height 9
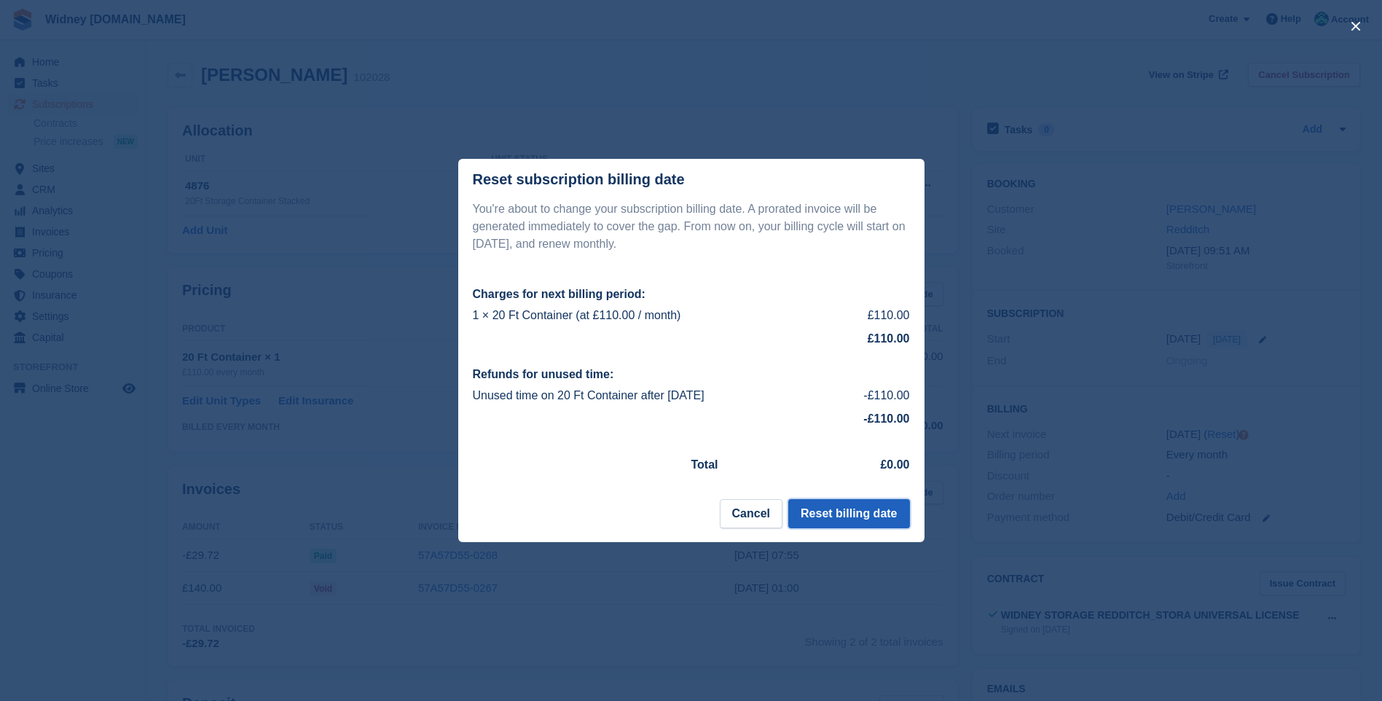
click at [864, 511] on button "Reset billing date" at bounding box center [849, 513] width 121 height 29
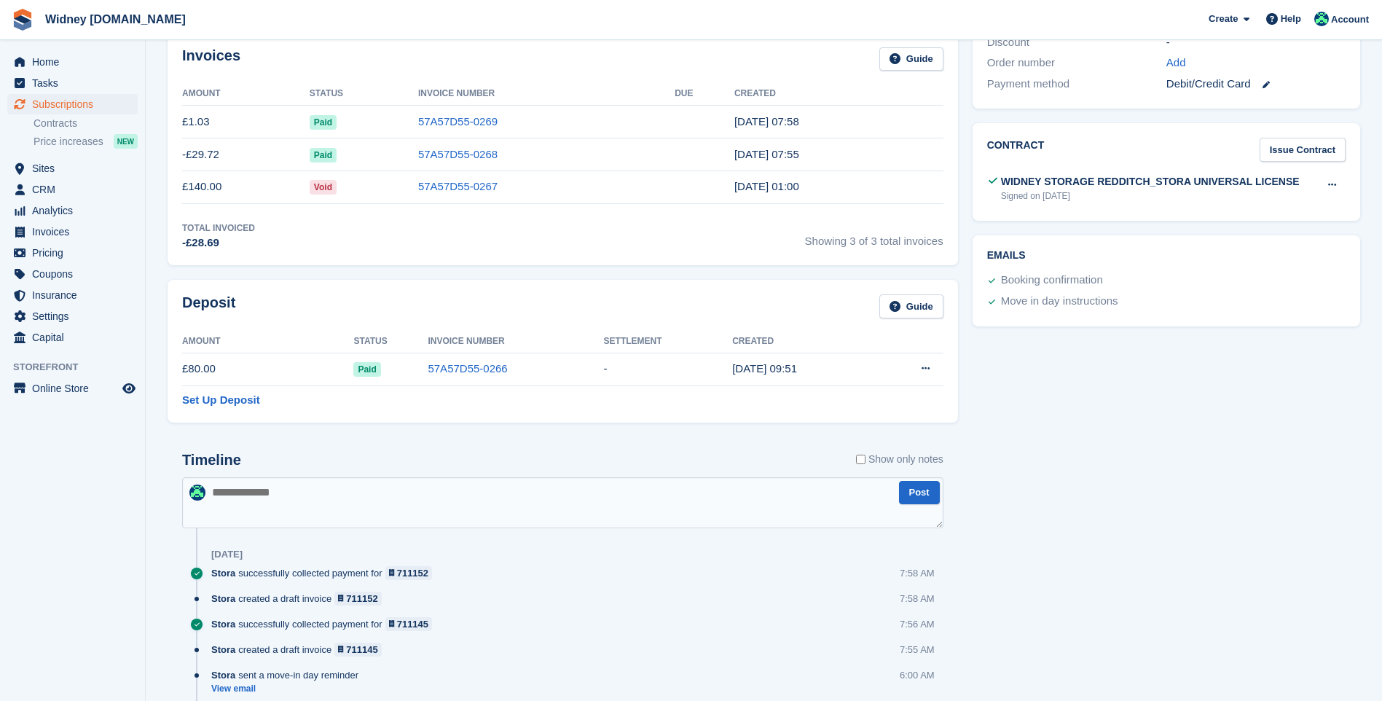
scroll to position [437, 0]
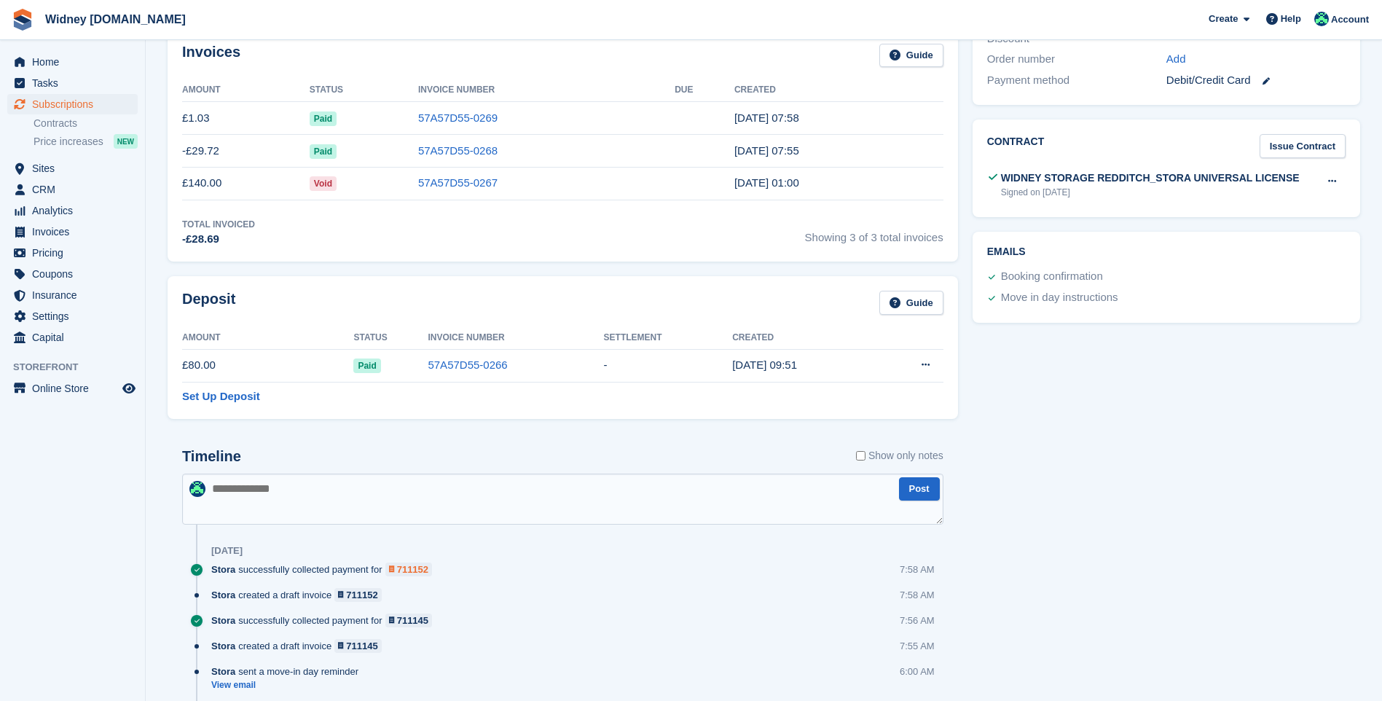
click at [397, 572] on div "711152" at bounding box center [412, 570] width 31 height 14
